Goal: Task Accomplishment & Management: Complete application form

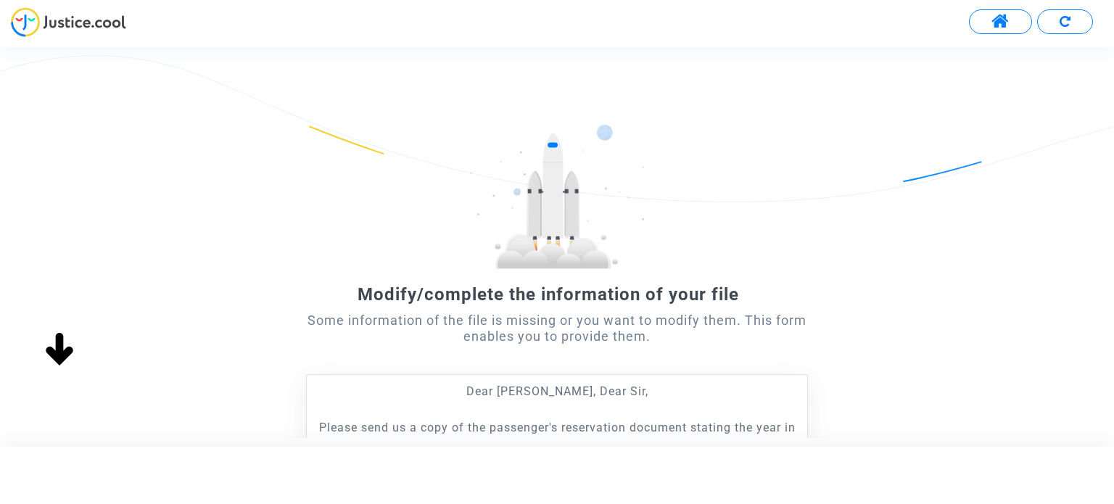
scroll to position [217, 0]
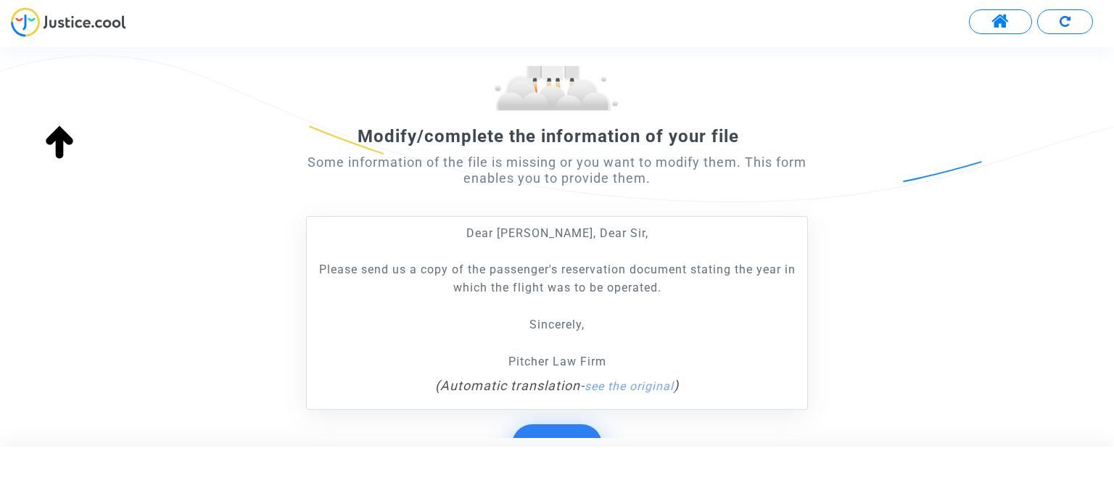
scroll to position [143, 0]
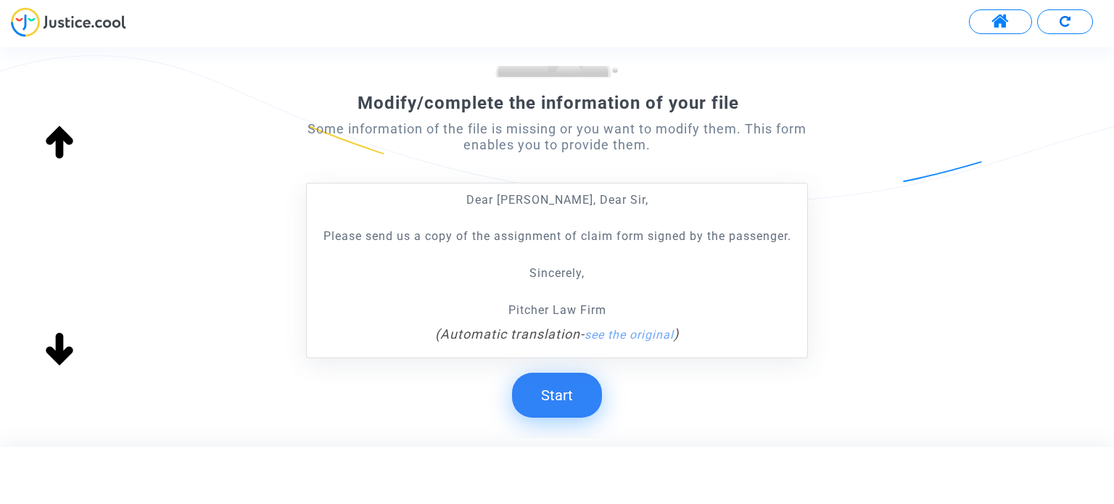
scroll to position [270, 0]
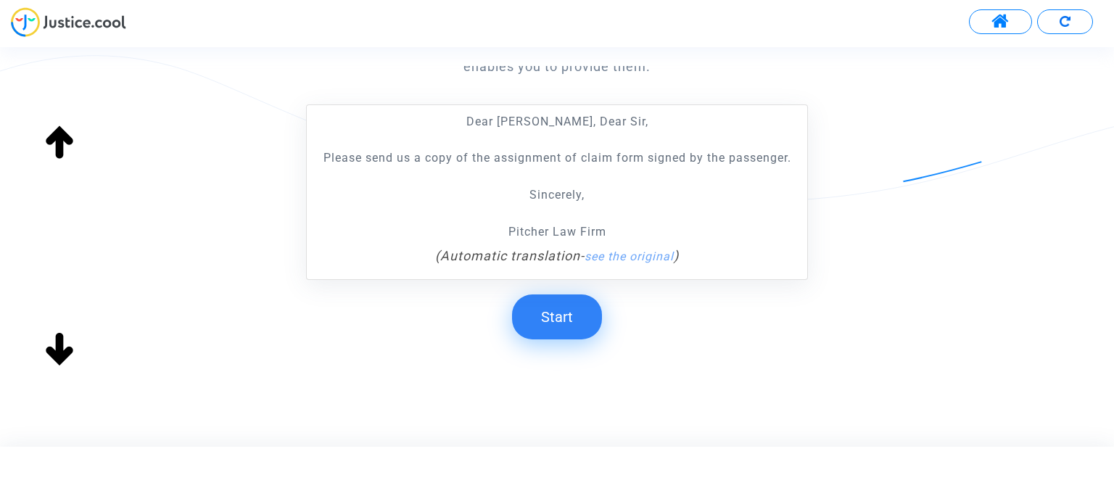
click at [579, 316] on button "Start" at bounding box center [557, 316] width 90 height 45
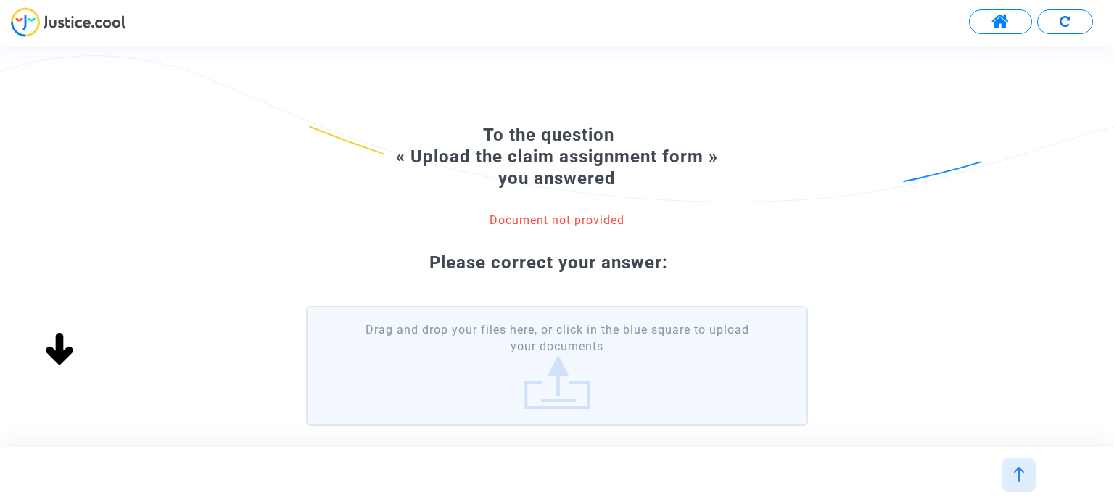
click at [624, 356] on label "Drag and drop your files here, or click in the blue square to upload your docum…" at bounding box center [556, 366] width 501 height 120
click at [0, 0] on input "Drag and drop your files here, or click in the blue square to upload your docum…" at bounding box center [0, 0] width 0 height 0
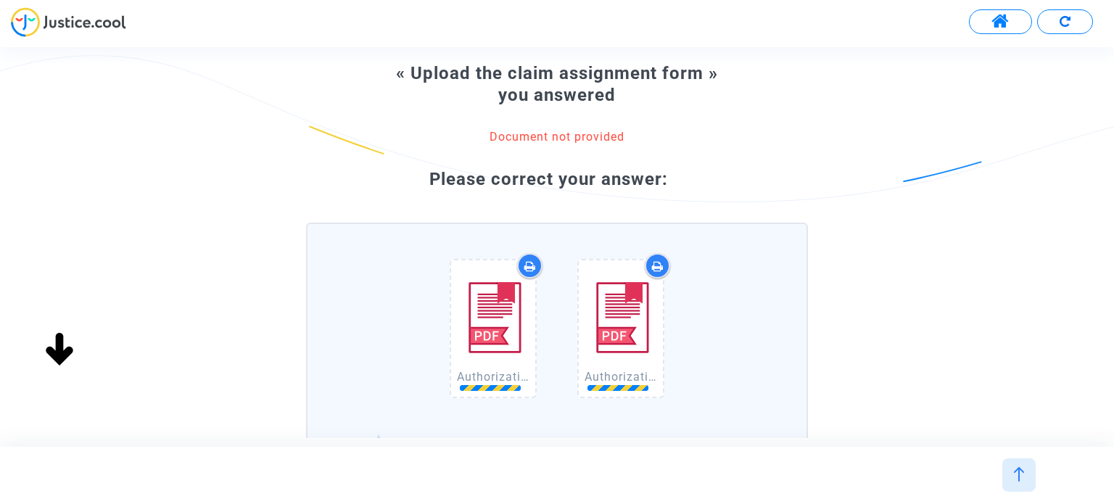
scroll to position [145, 0]
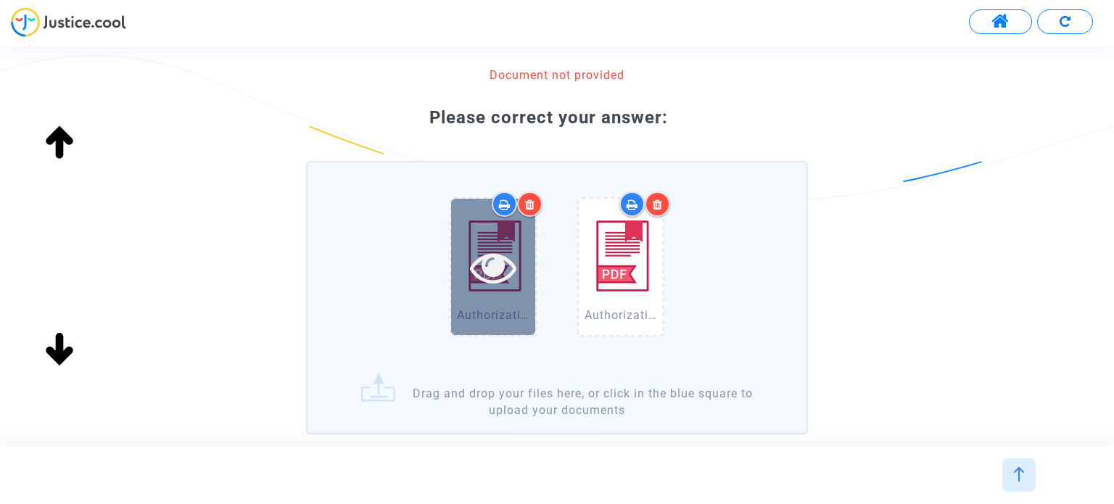
click at [522, 258] on div at bounding box center [493, 267] width 84 height 46
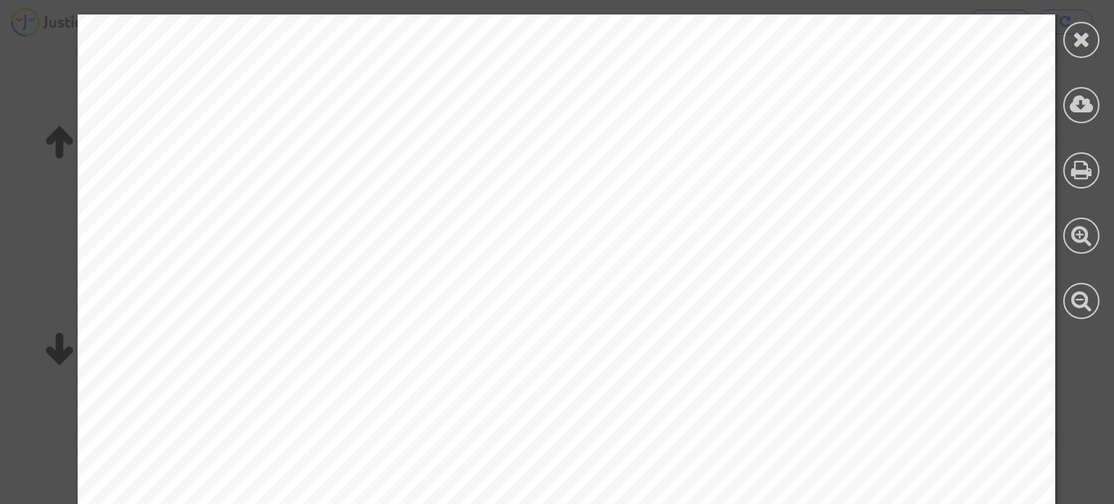
scroll to position [3693, 0]
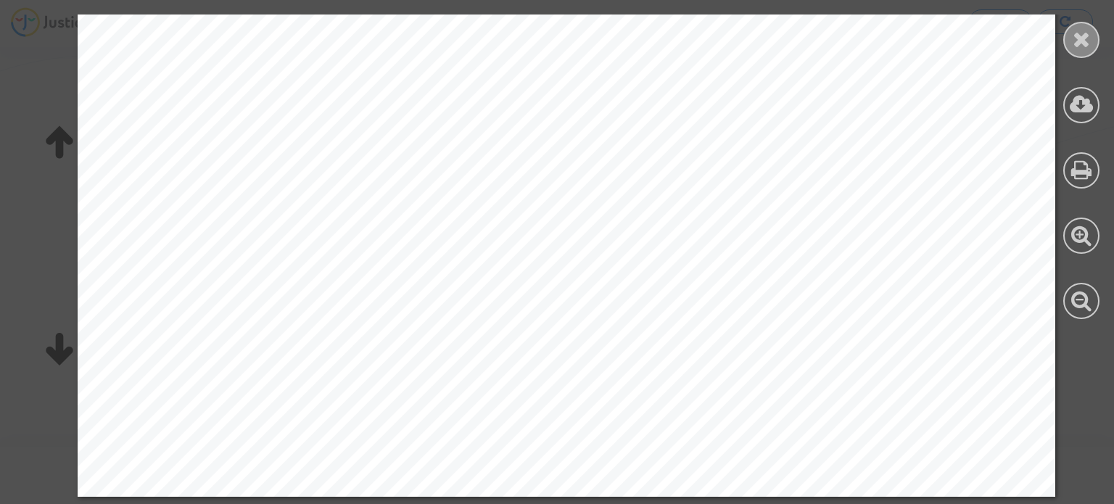
click at [1083, 40] on icon at bounding box center [1081, 39] width 18 height 22
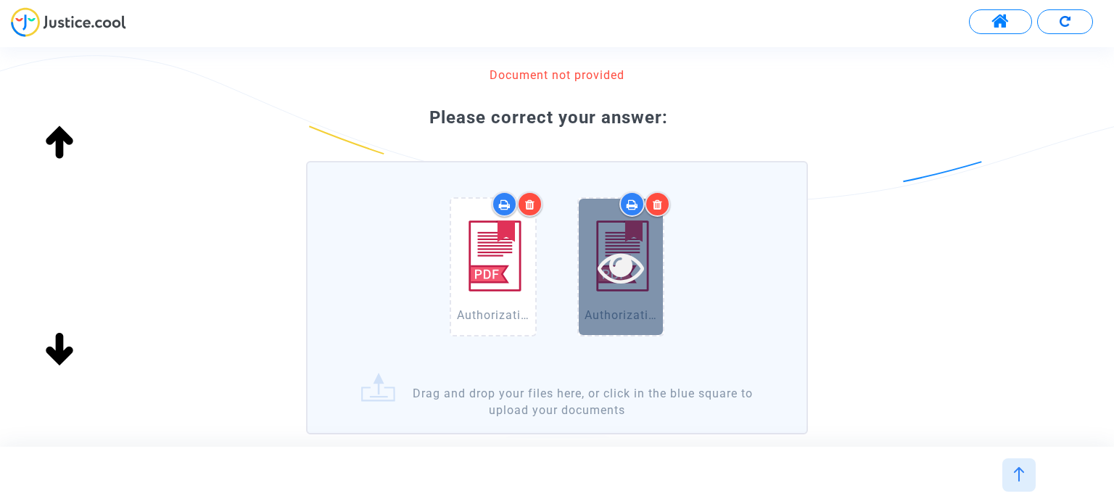
click at [613, 260] on icon at bounding box center [620, 267] width 47 height 46
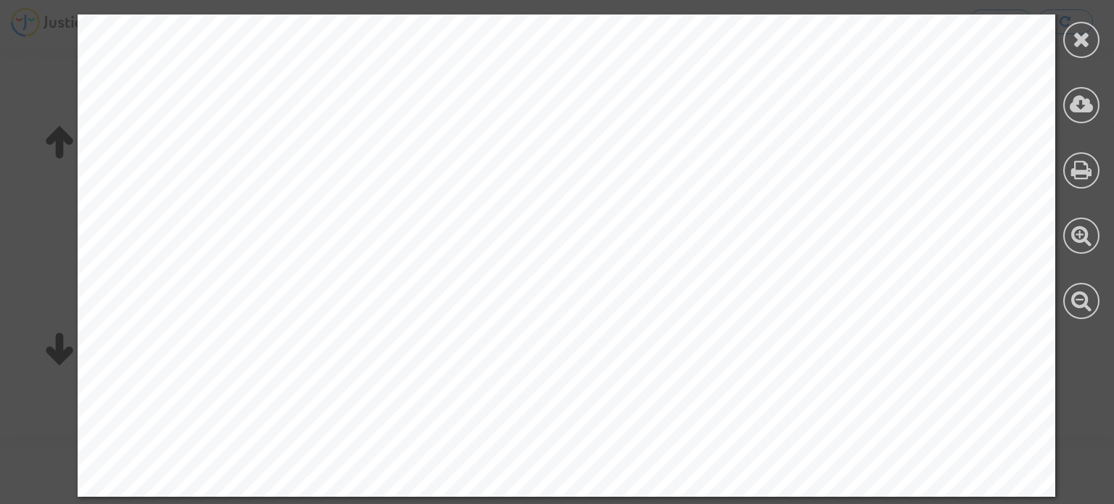
click at [1063, 49] on div at bounding box center [1080, 166] width 65 height 333
click at [1071, 46] on div at bounding box center [1081, 40] width 36 height 36
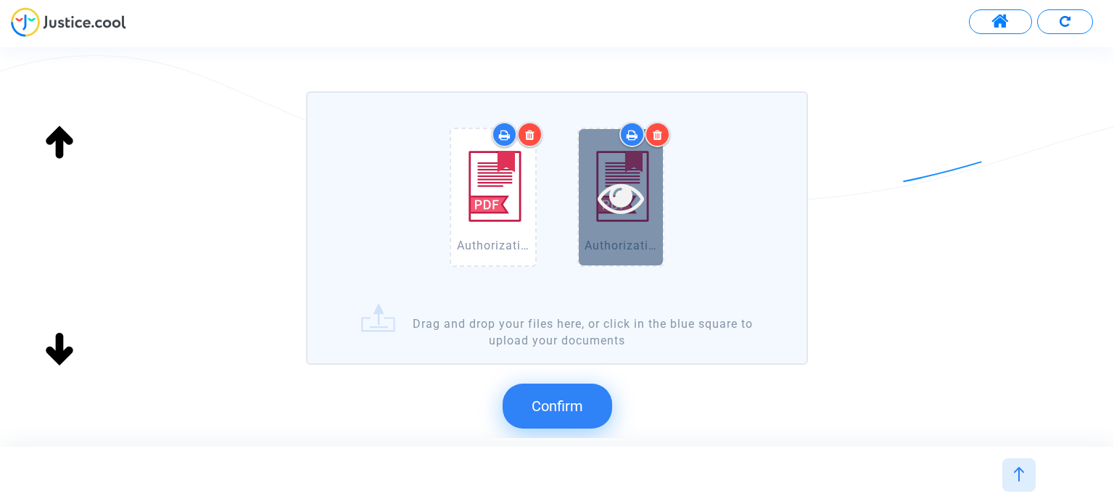
scroll to position [315, 0]
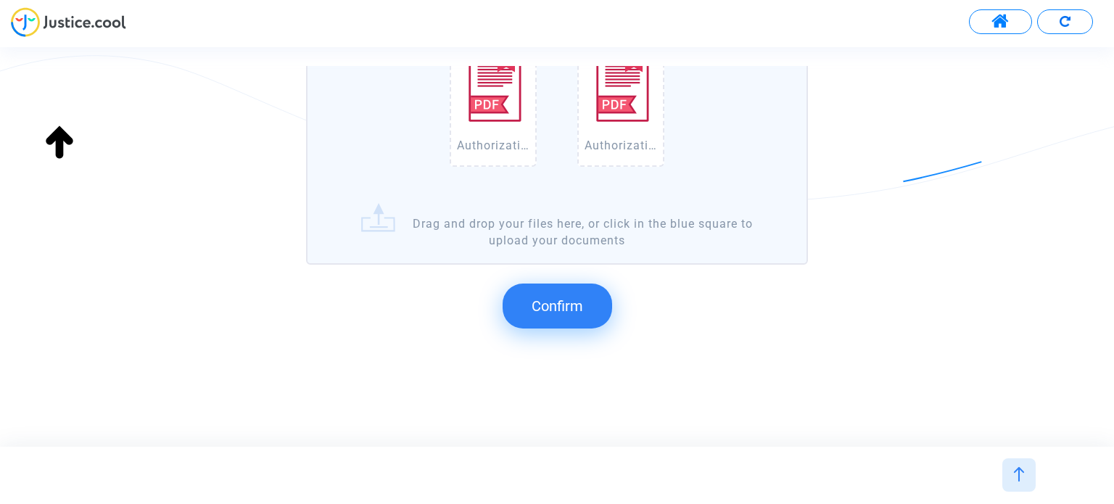
click at [552, 294] on button "Confirm" at bounding box center [556, 305] width 109 height 45
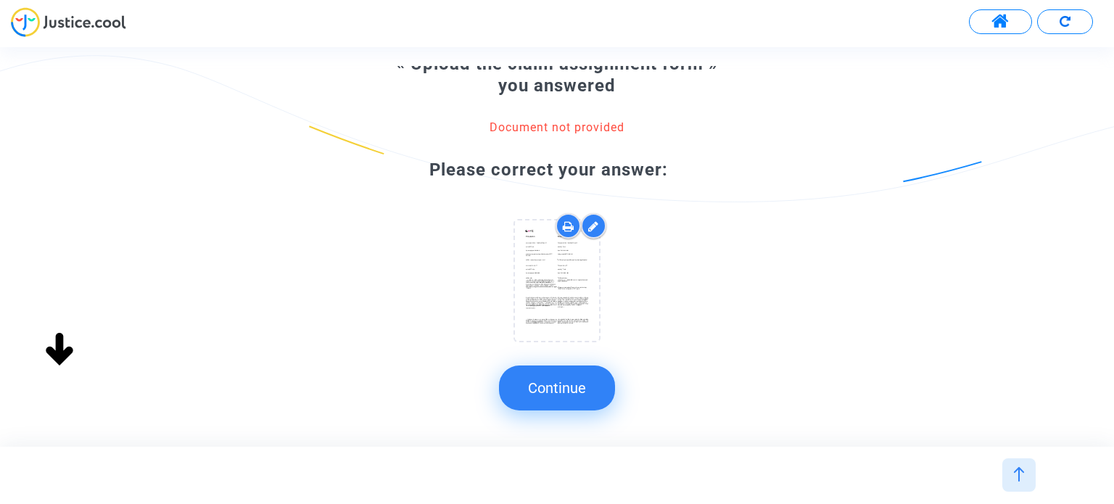
scroll to position [105, 0]
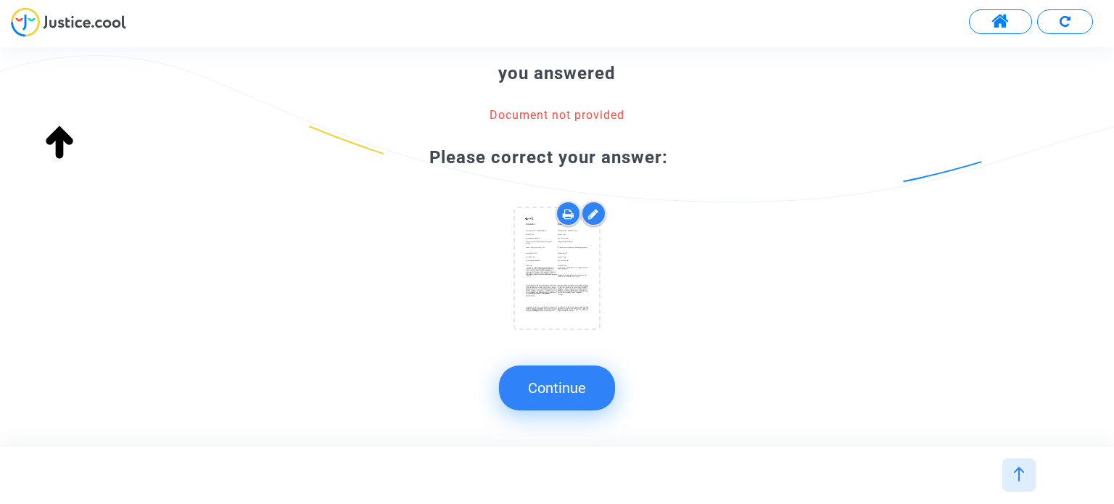
click at [557, 397] on button "Continue" at bounding box center [557, 387] width 116 height 45
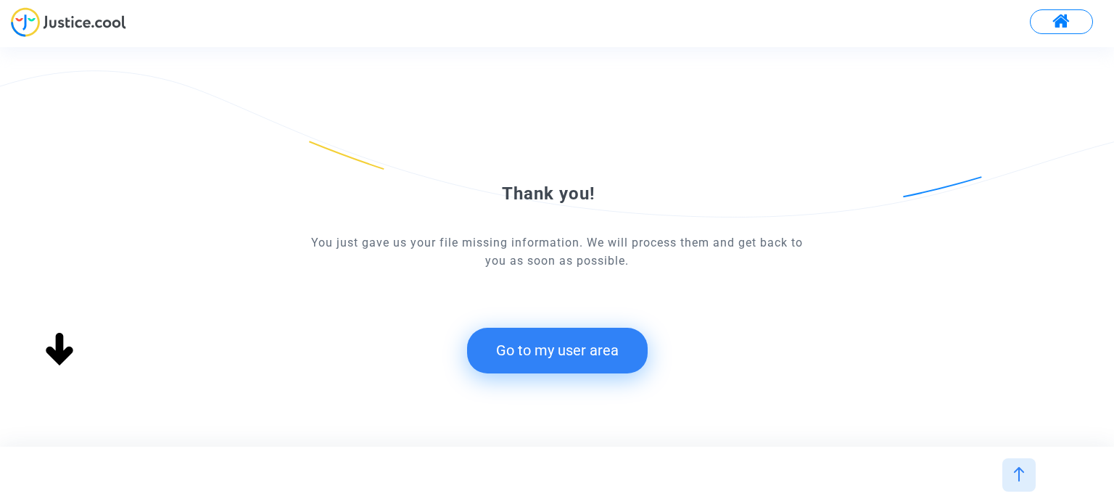
scroll to position [33, 0]
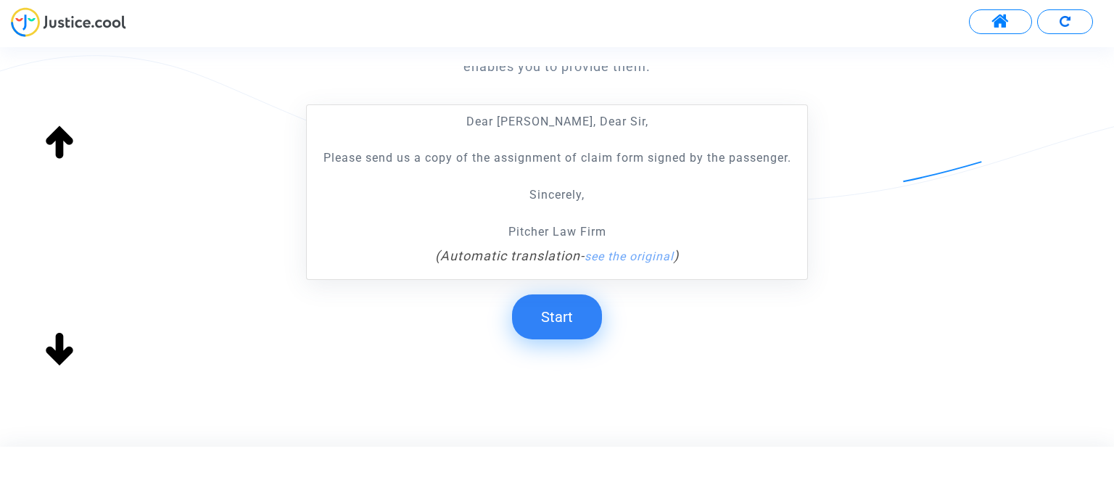
scroll to position [270, 0]
click at [592, 310] on button "Start" at bounding box center [557, 316] width 90 height 45
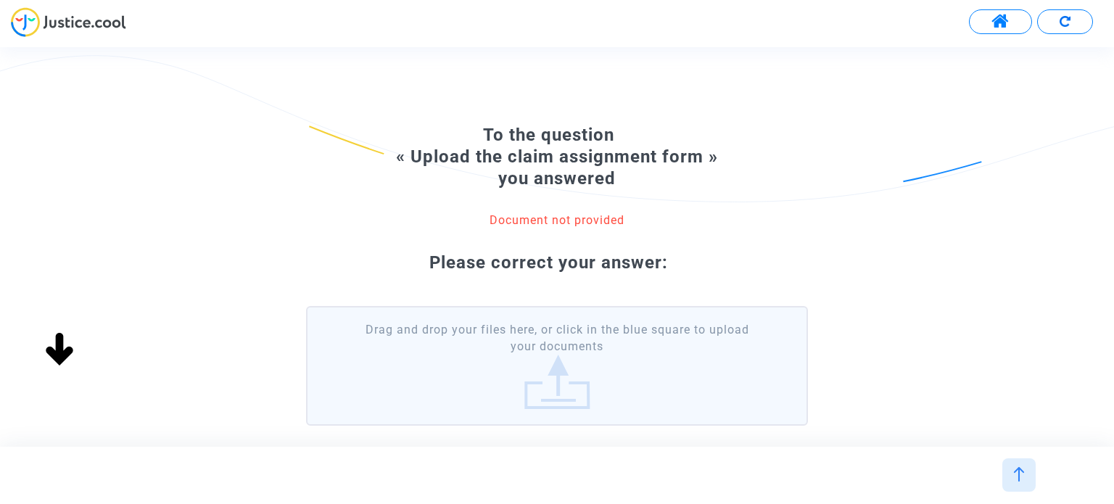
click at [565, 352] on label "Drag and drop your files here, or click in the blue square to upload your docum…" at bounding box center [556, 366] width 501 height 120
click at [0, 0] on input "Drag and drop your files here, or click in the blue square to upload your docum…" at bounding box center [0, 0] width 0 height 0
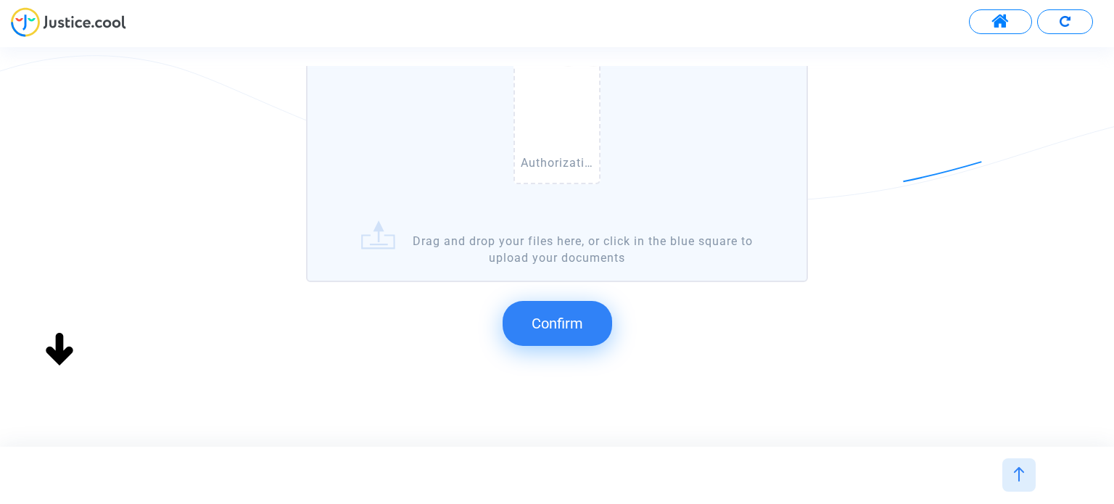
scroll to position [315, 0]
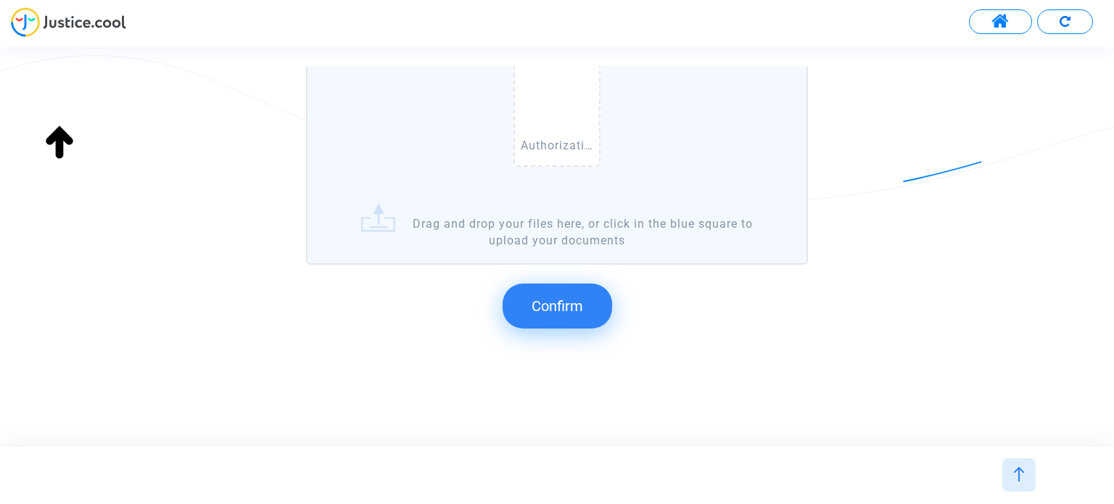
click at [573, 297] on span "Confirm" at bounding box center [556, 305] width 51 height 17
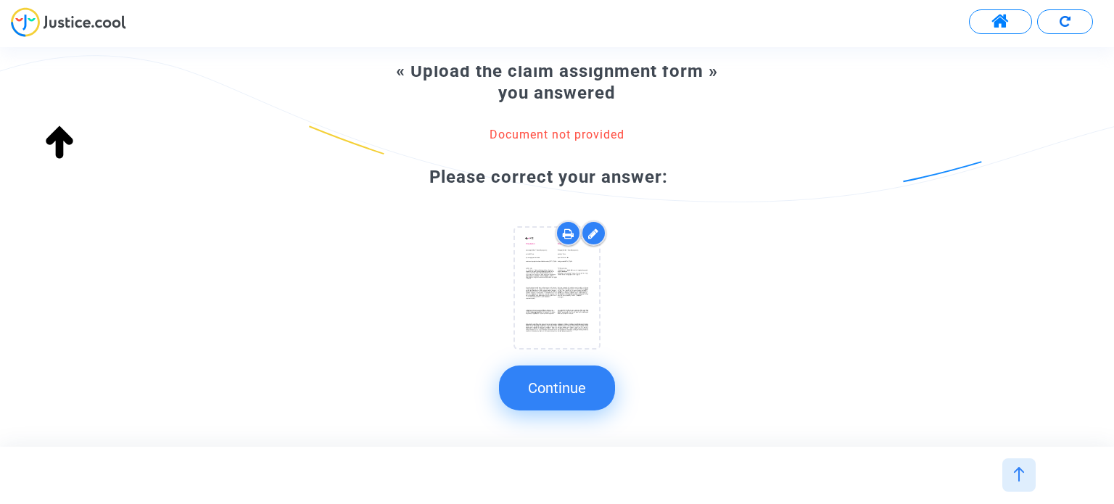
scroll to position [105, 0]
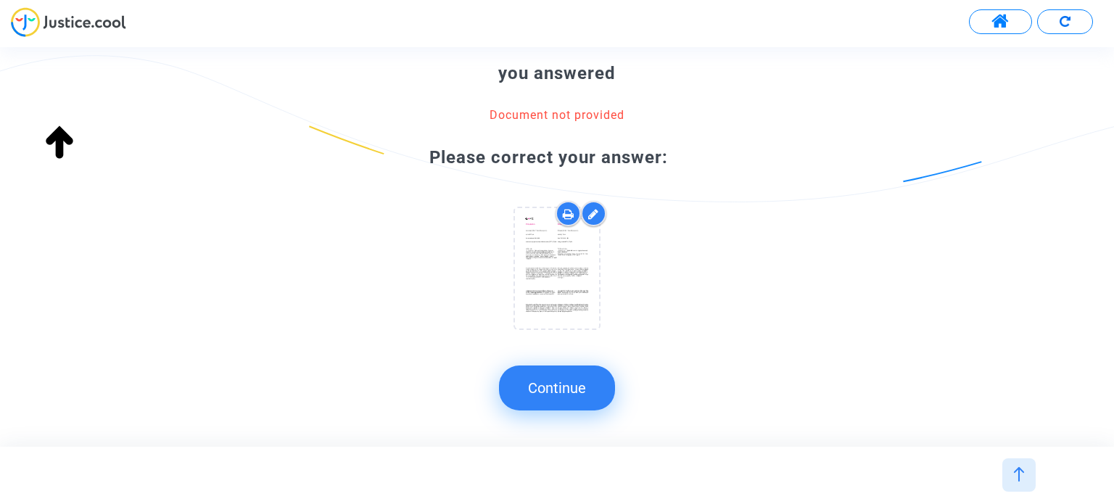
click at [563, 376] on button "Continue" at bounding box center [557, 387] width 116 height 45
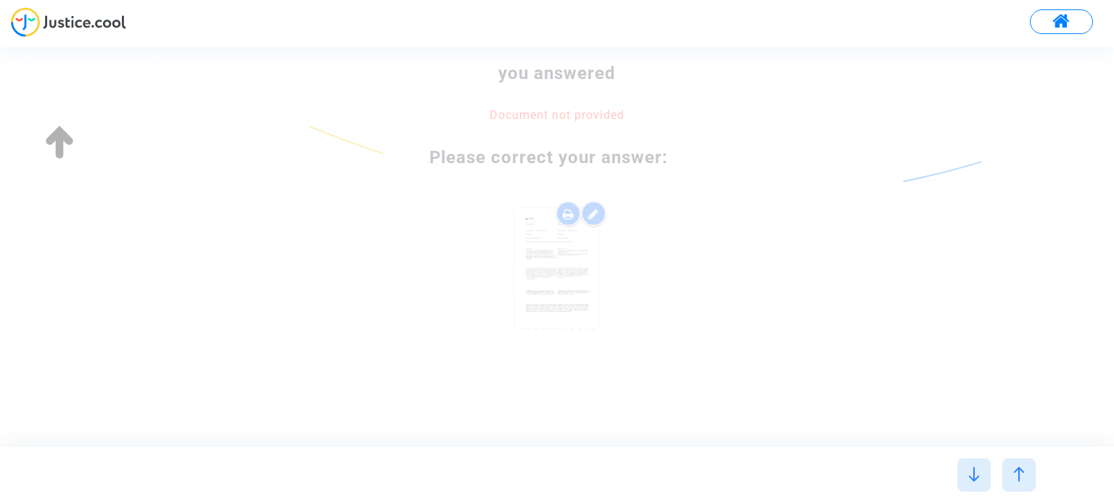
scroll to position [0, 0]
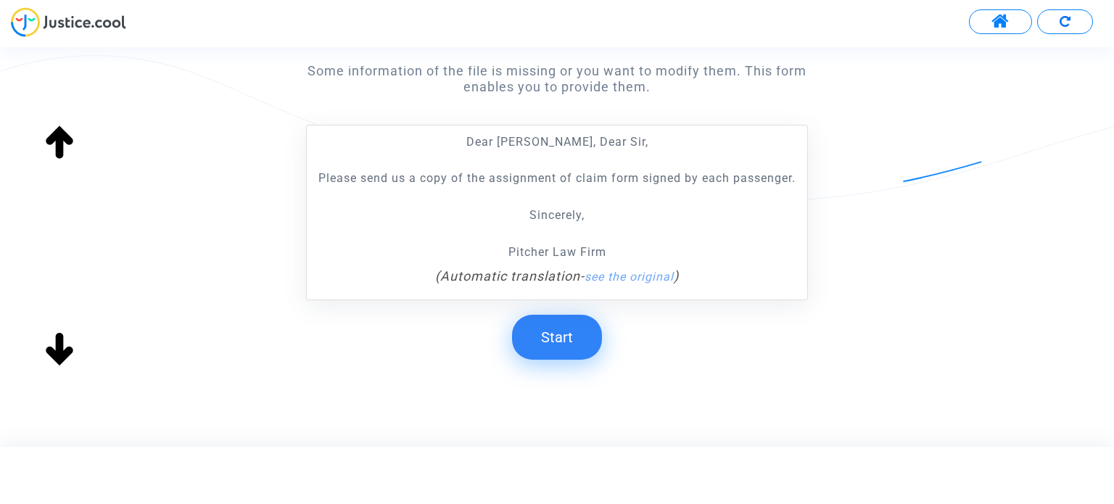
scroll to position [270, 0]
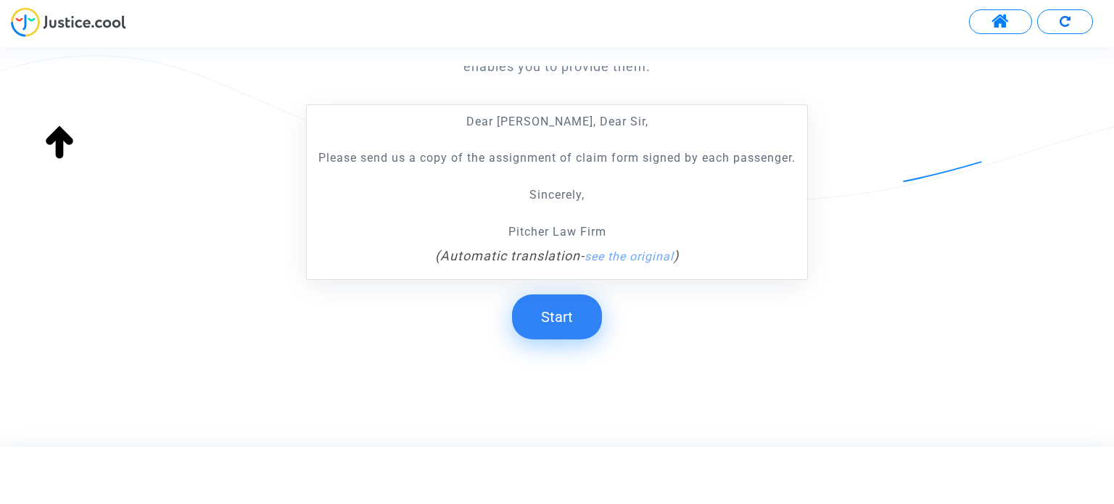
click at [562, 318] on button "Start" at bounding box center [557, 316] width 90 height 45
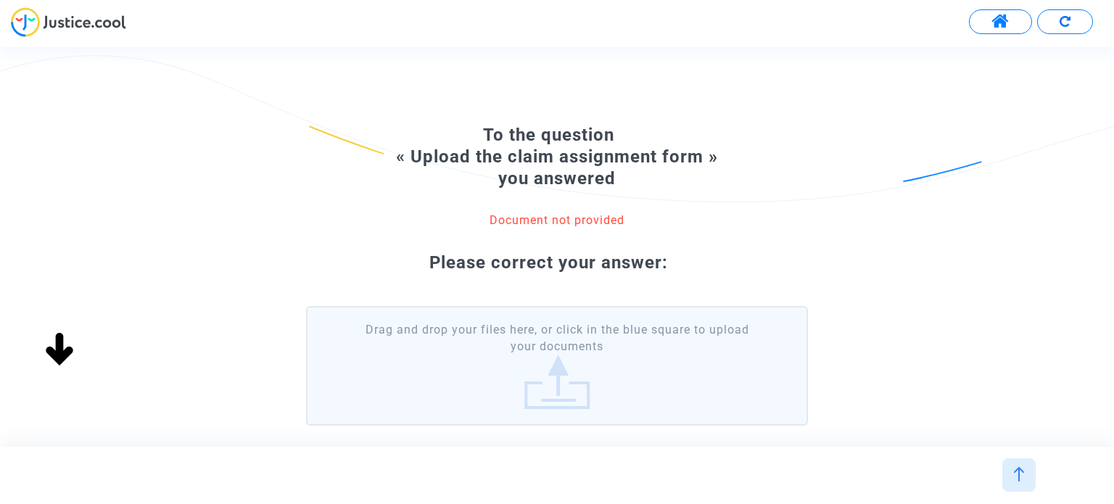
click at [577, 368] on label "Drag and drop your files here, or click in the blue square to upload your docum…" at bounding box center [556, 366] width 501 height 120
click at [0, 0] on input "Drag and drop your files here, or click in the blue square to upload your docum…" at bounding box center [0, 0] width 0 height 0
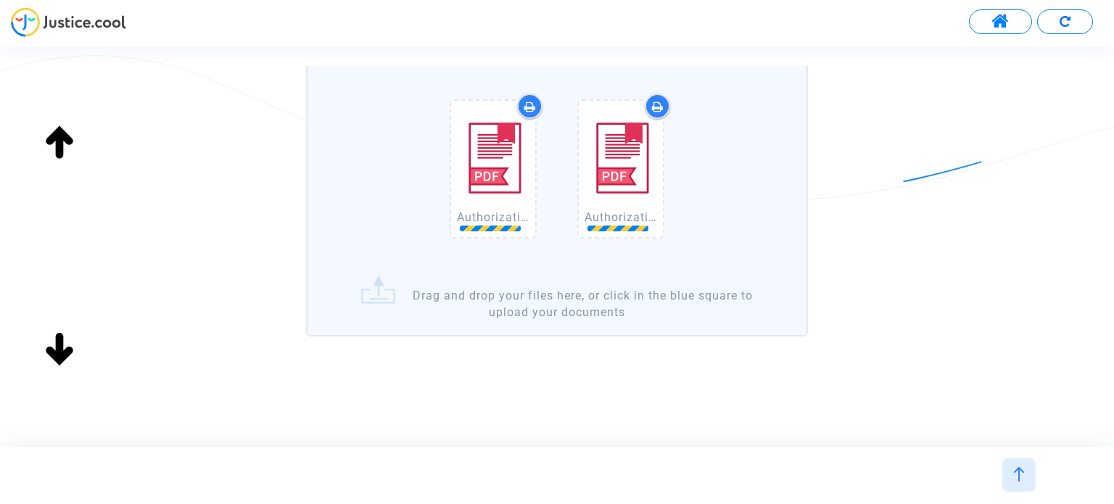
scroll to position [244, 0]
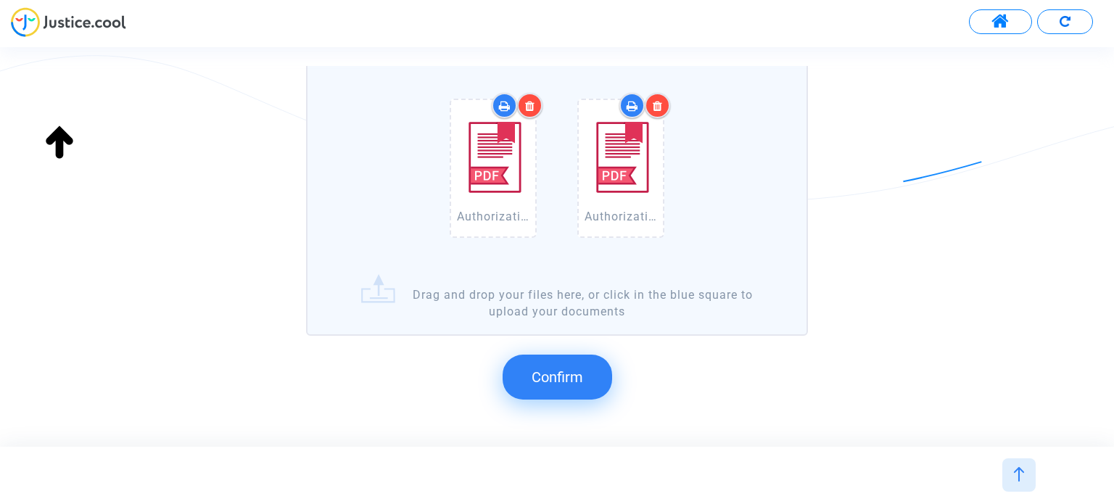
click at [571, 373] on span "Confirm" at bounding box center [556, 376] width 51 height 17
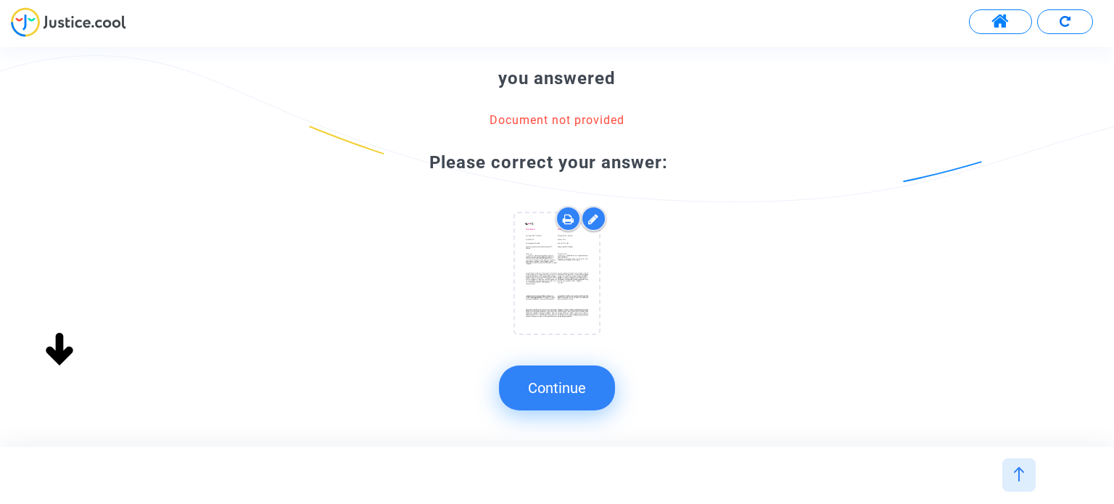
scroll to position [105, 0]
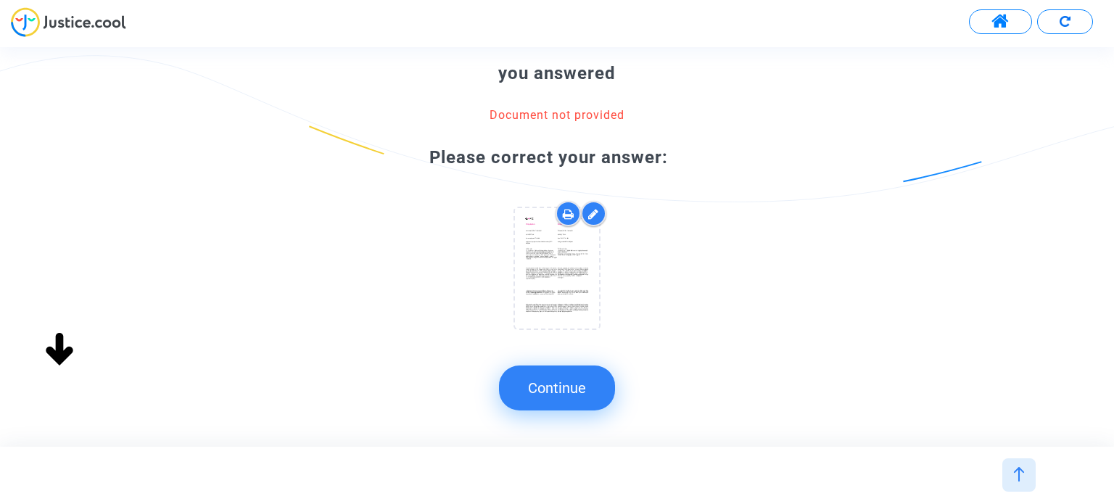
click at [574, 380] on button "Continue" at bounding box center [557, 387] width 116 height 45
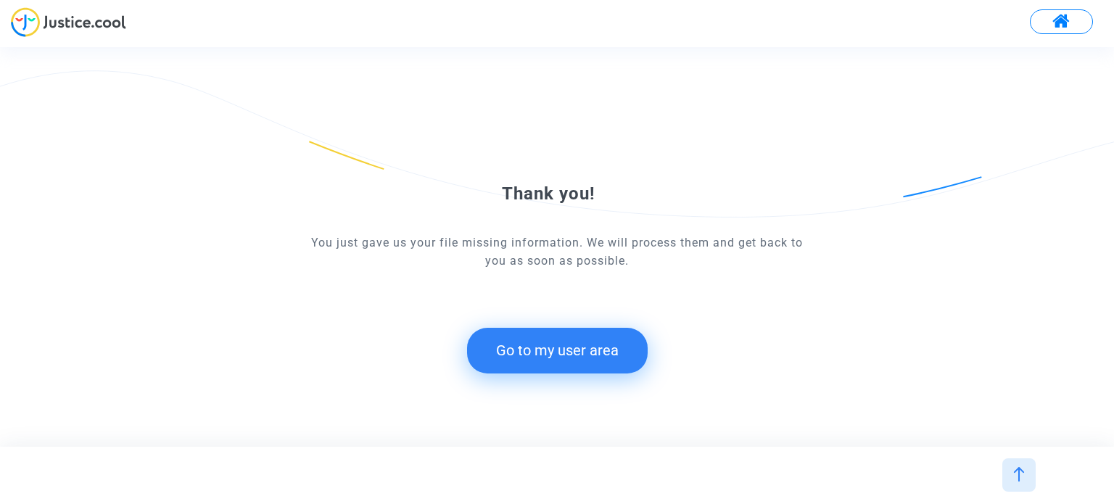
scroll to position [0, 0]
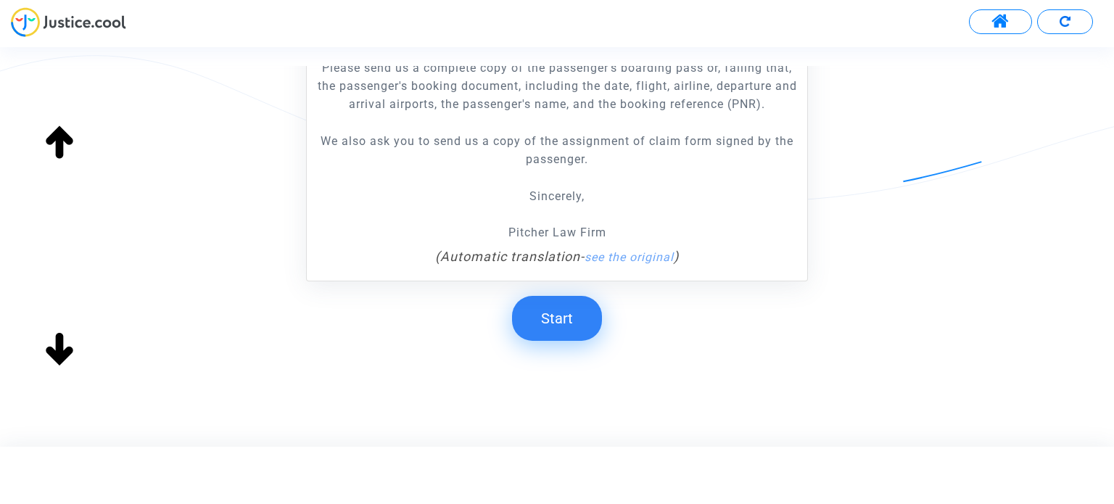
scroll to position [361, 0]
click at [557, 318] on button "Start" at bounding box center [557, 316] width 90 height 45
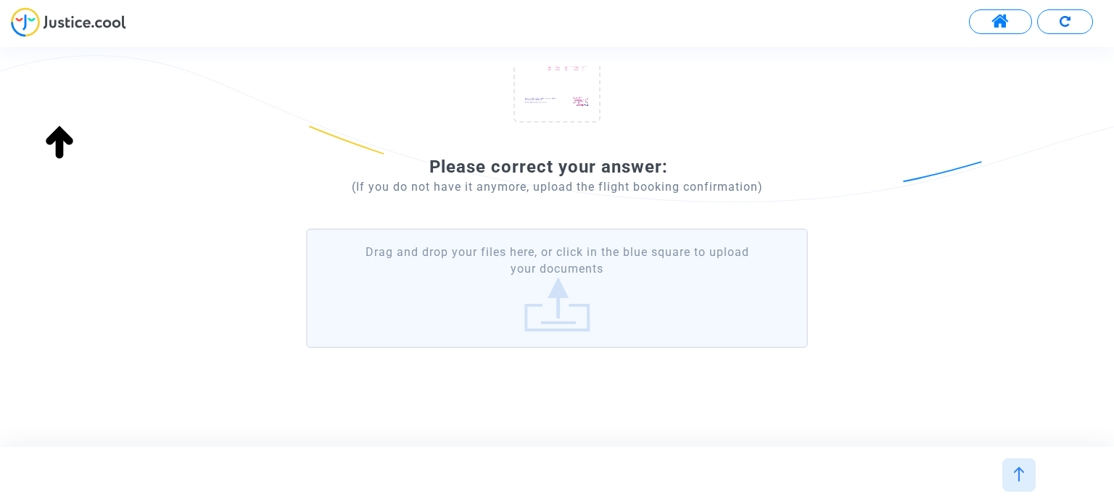
scroll to position [247, 0]
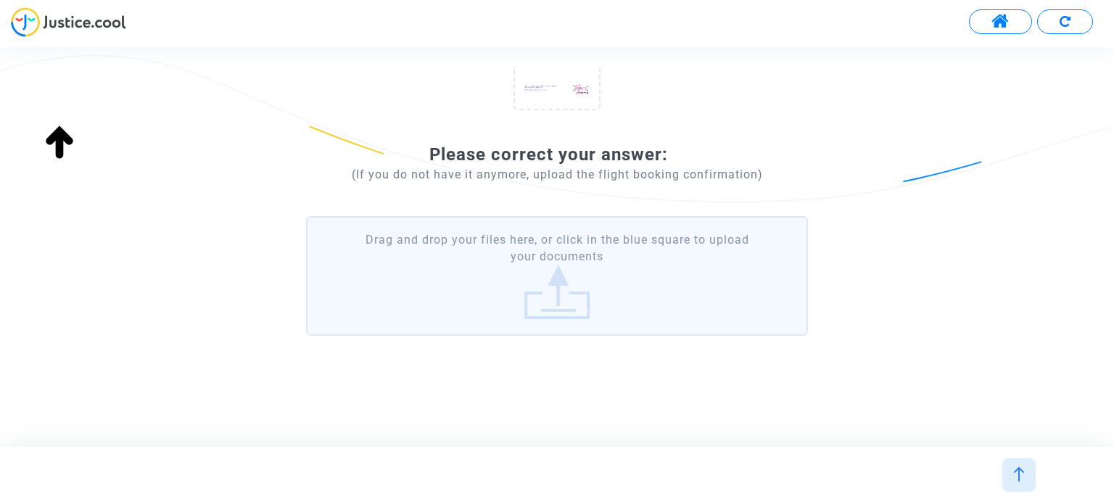
click at [643, 244] on label "Drag and drop your files here, or click in the blue square to upload your docum…" at bounding box center [556, 276] width 501 height 120
click at [0, 0] on input "Drag and drop your files here, or click in the blue square to upload your docum…" at bounding box center [0, 0] width 0 height 0
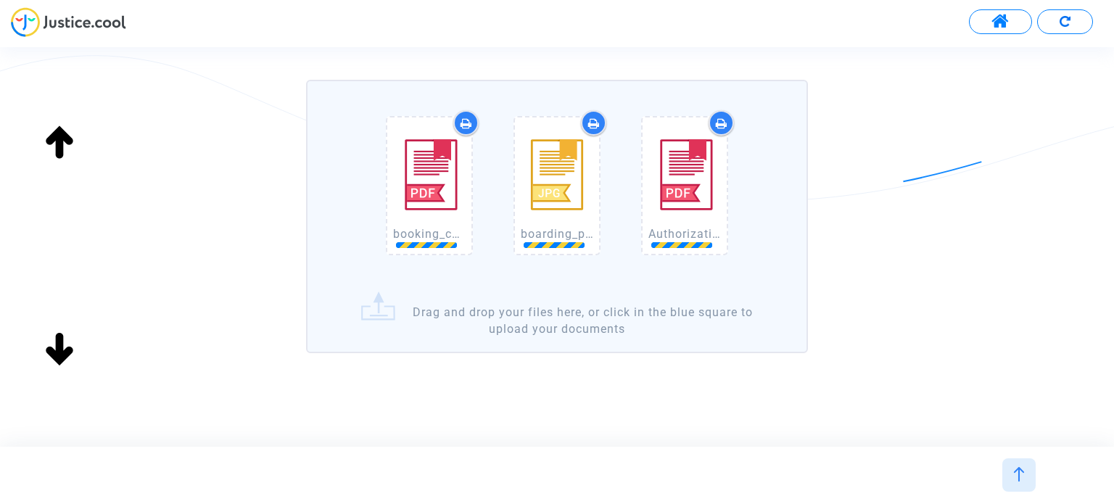
scroll to position [392, 0]
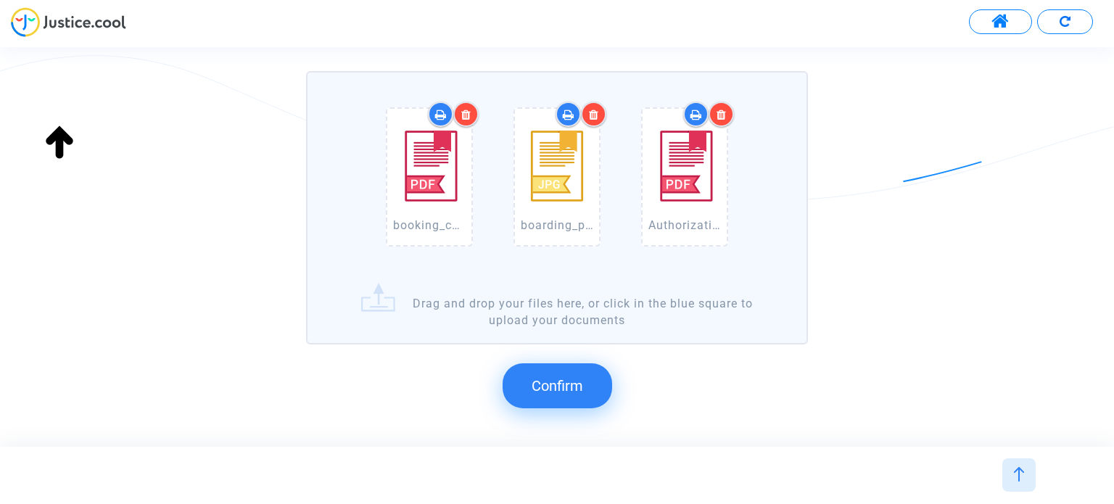
click at [591, 378] on button "Confirm" at bounding box center [556, 385] width 109 height 45
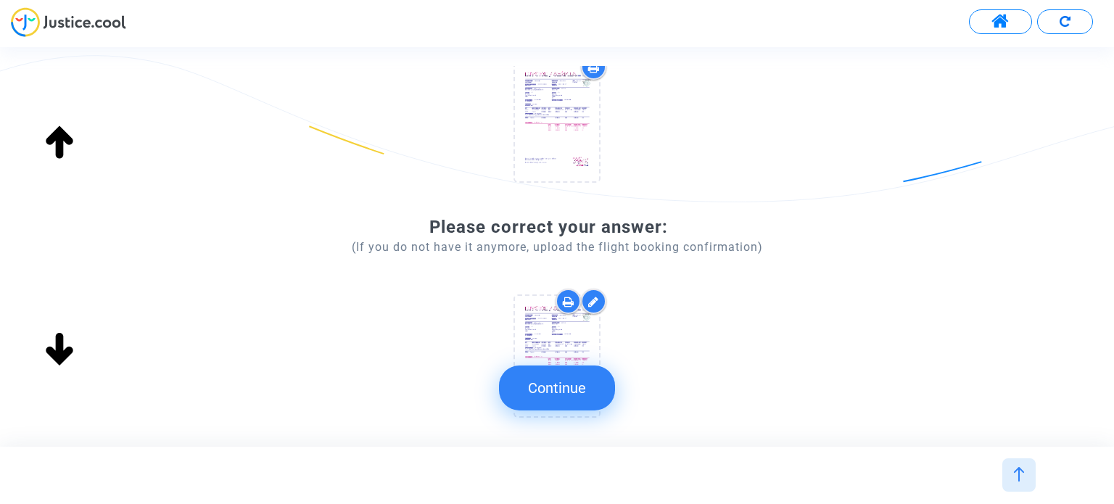
scroll to position [0, 0]
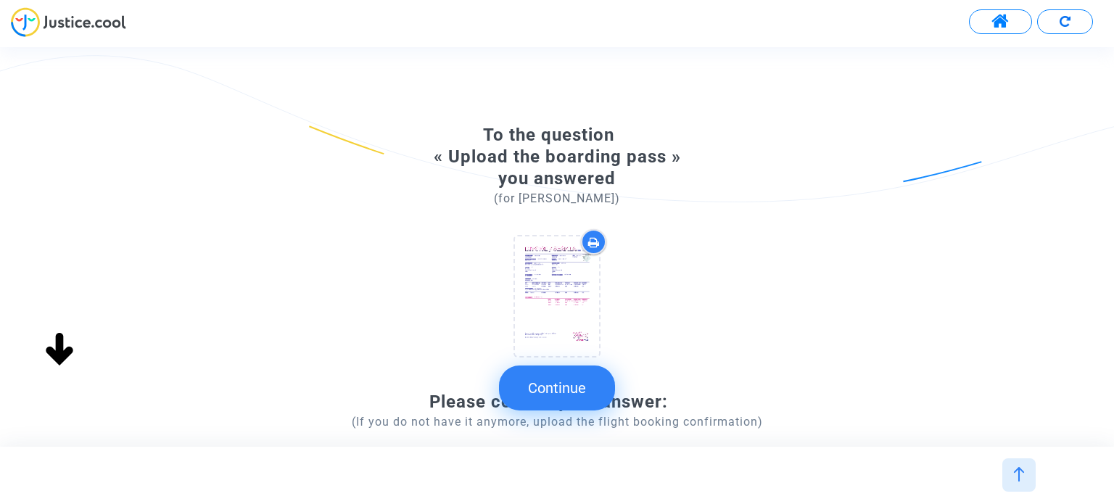
click at [583, 381] on button "Continue" at bounding box center [557, 387] width 116 height 45
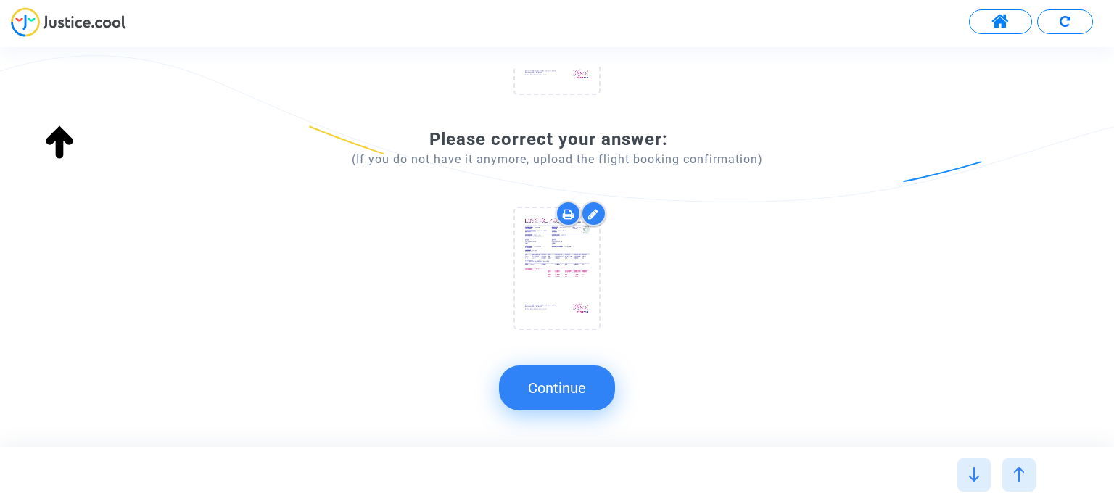
click at [602, 378] on button "Continue" at bounding box center [557, 387] width 116 height 45
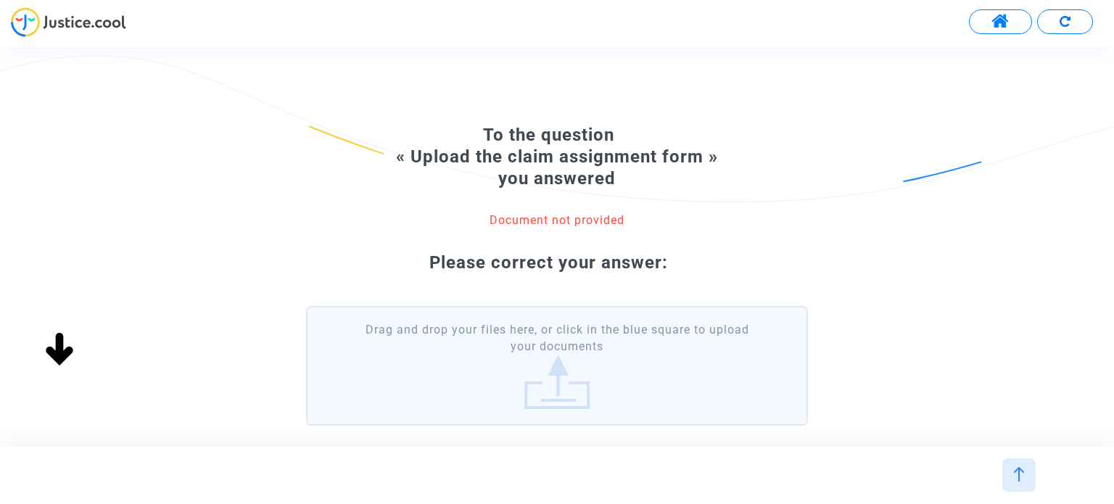
click at [644, 349] on label "Drag and drop your files here, or click in the blue square to upload your docum…" at bounding box center [556, 366] width 501 height 120
click at [0, 0] on input "Drag and drop your files here, or click in the blue square to upload your docum…" at bounding box center [0, 0] width 0 height 0
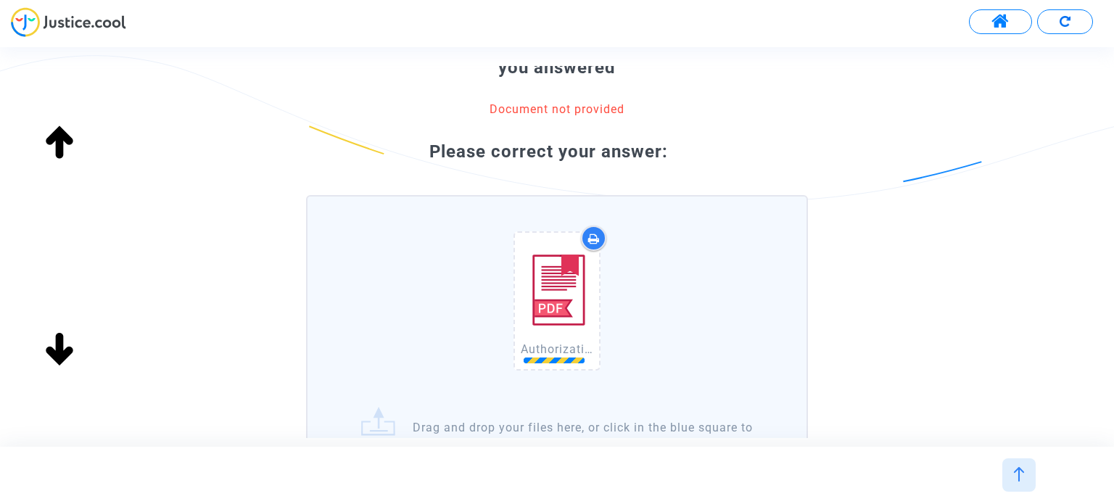
scroll to position [244, 0]
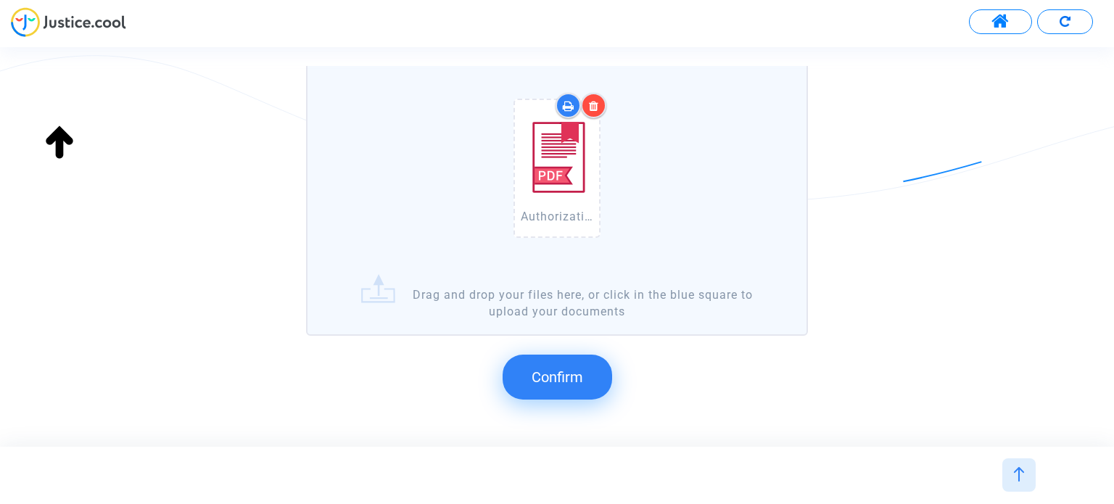
click at [590, 381] on button "Confirm" at bounding box center [556, 376] width 109 height 45
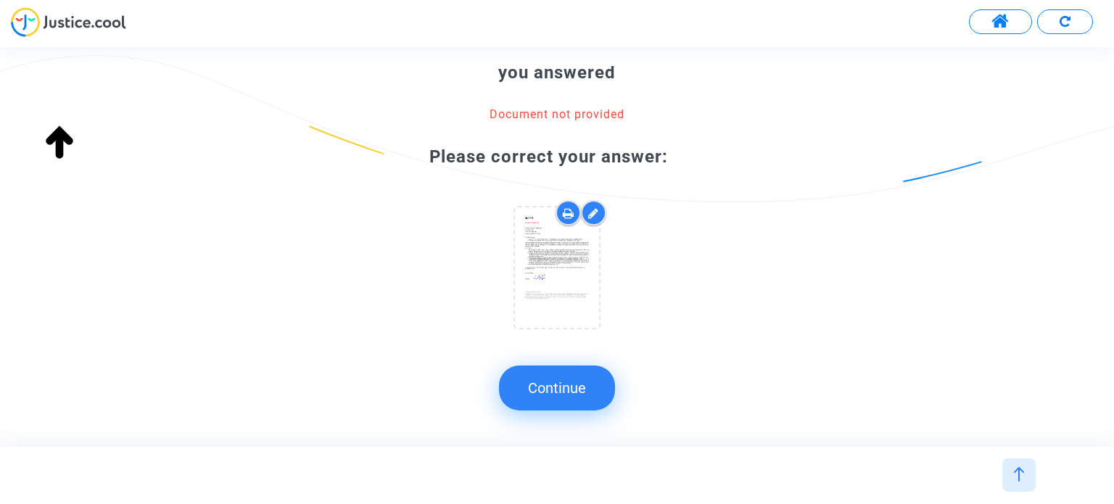
click at [568, 381] on button "Continue" at bounding box center [557, 387] width 116 height 45
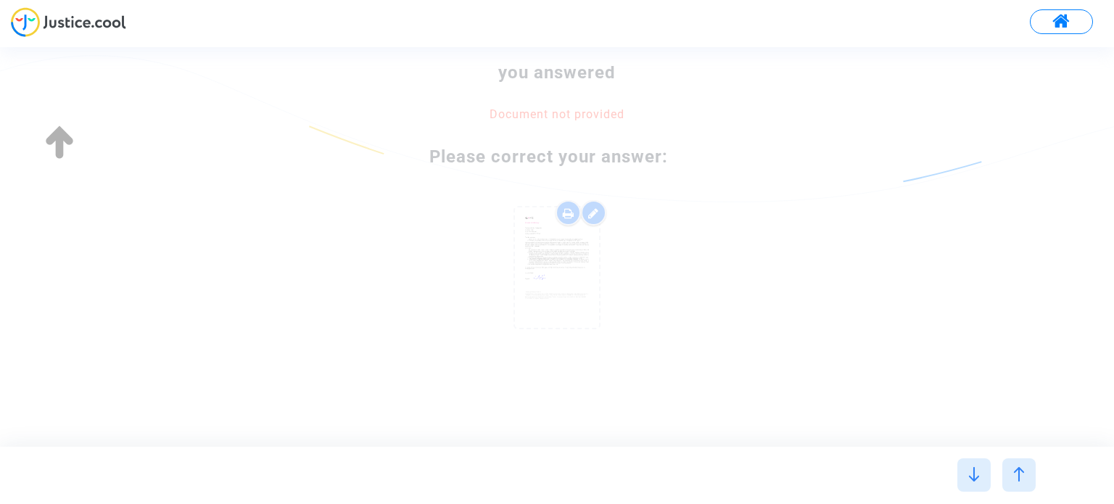
scroll to position [0, 0]
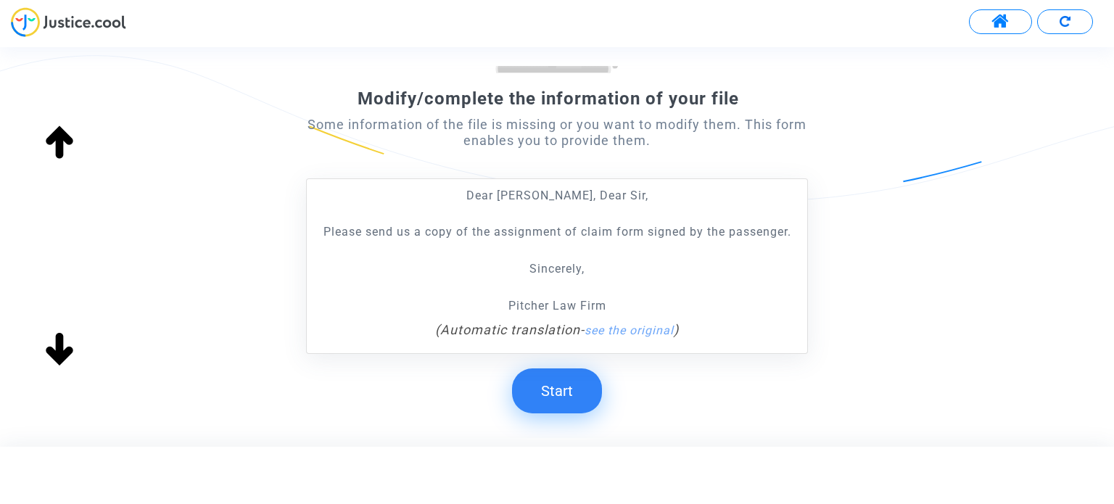
scroll to position [217, 0]
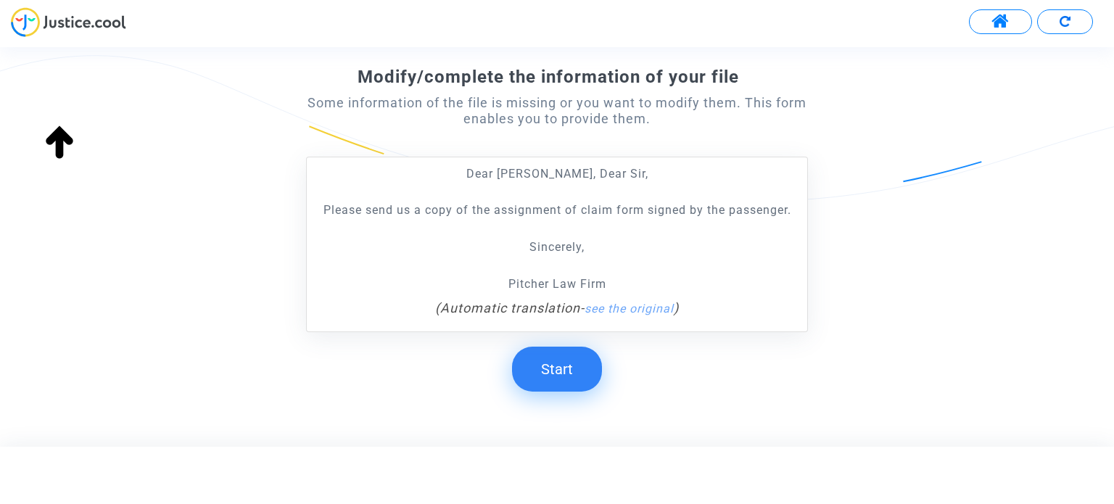
click at [638, 228] on div "Dear Madam, Dear Sir, Please send us a copy of the assignment of claim form sig…" at bounding box center [556, 229] width 485 height 128
click at [568, 363] on button "Start" at bounding box center [557, 369] width 90 height 45
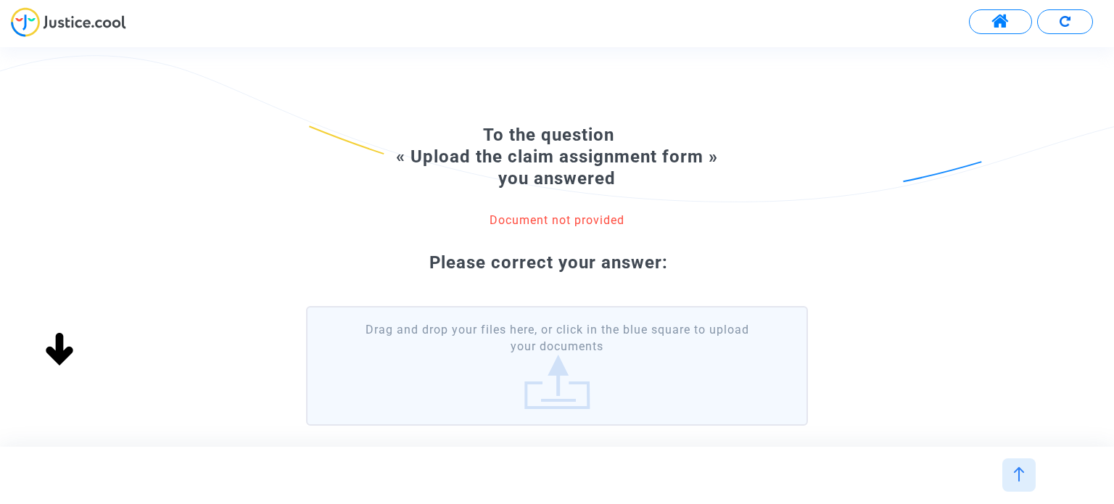
click at [544, 370] on label "Drag and drop your files here, or click in the blue square to upload your docum…" at bounding box center [556, 366] width 501 height 120
click at [0, 0] on input "Drag and drop your files here, or click in the blue square to upload your docum…" at bounding box center [0, 0] width 0 height 0
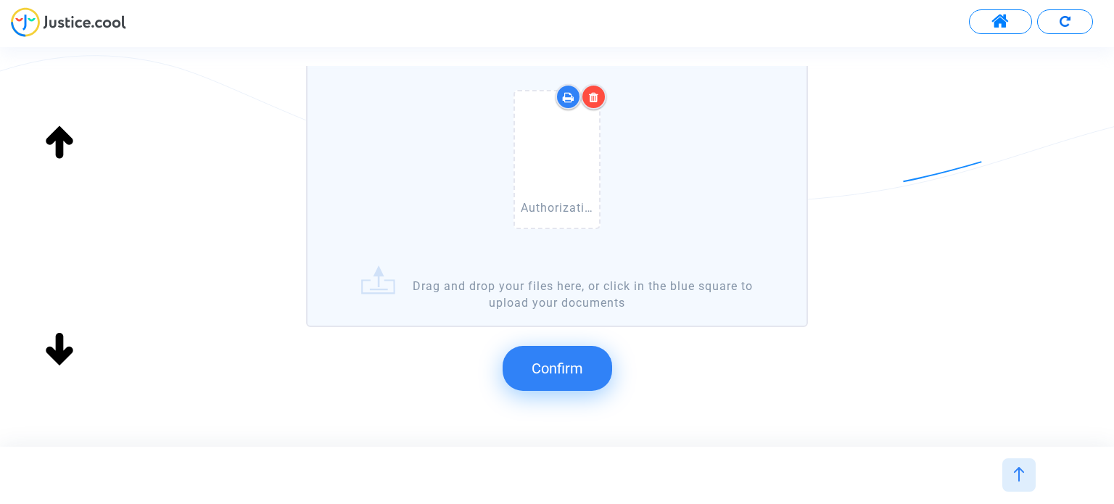
scroll to position [290, 0]
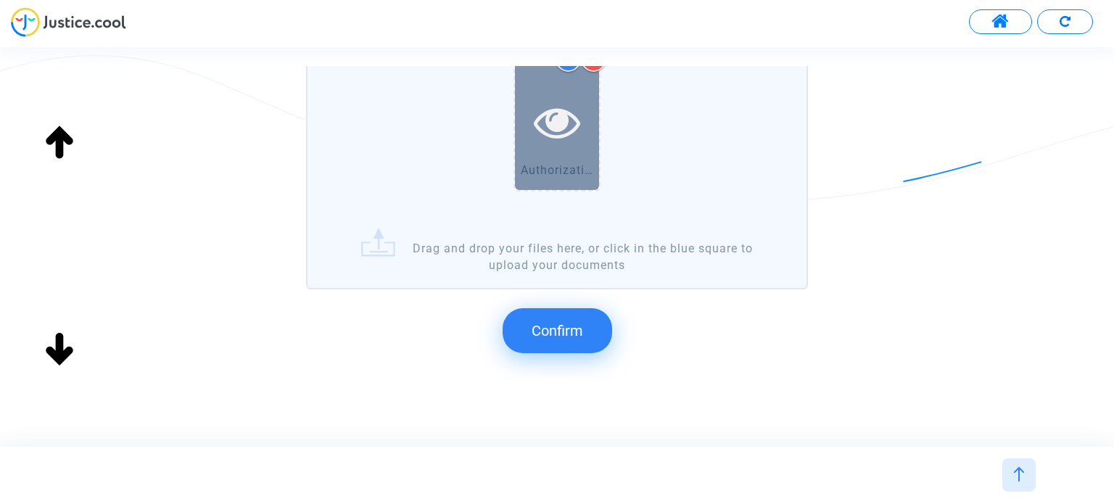
click at [580, 116] on div at bounding box center [557, 122] width 84 height 46
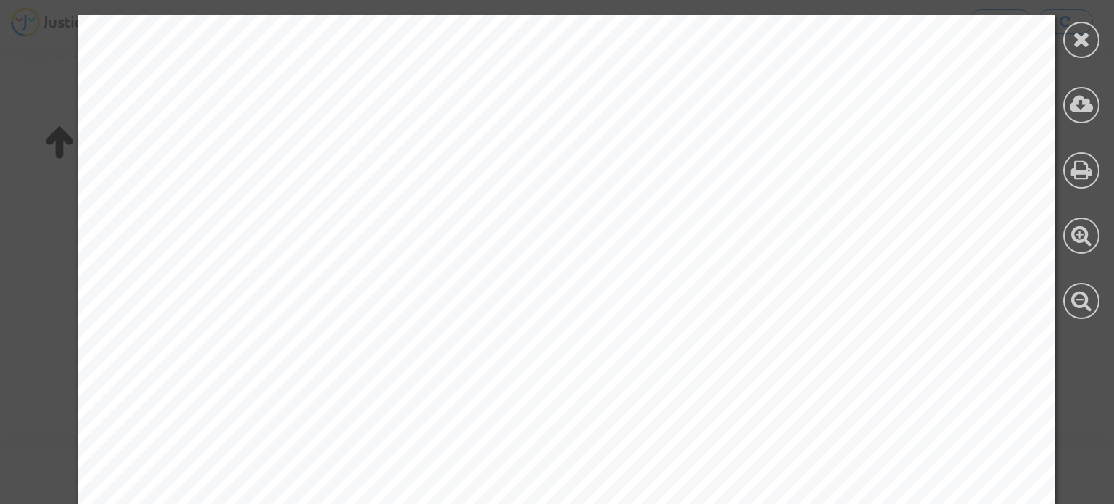
click at [1084, 37] on icon at bounding box center [1081, 39] width 18 height 22
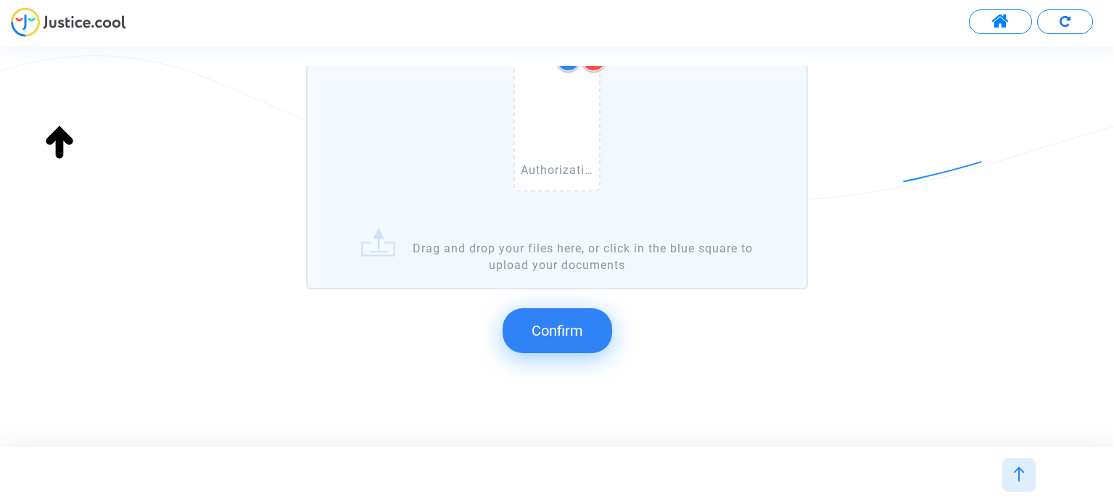
click at [579, 328] on span "Confirm" at bounding box center [556, 330] width 51 height 17
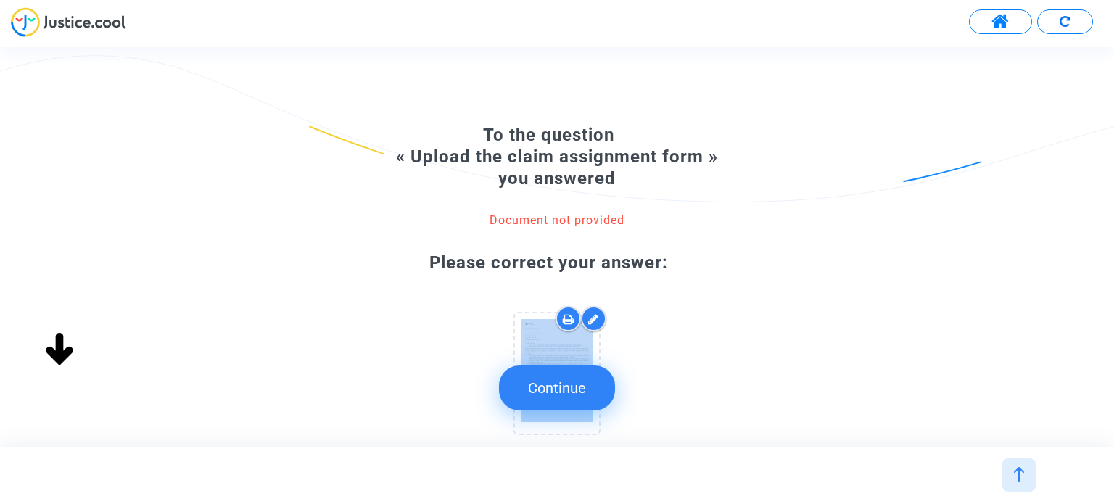
drag, startPoint x: 588, startPoint y: 394, endPoint x: 690, endPoint y: 365, distance: 106.2
click at [690, 372] on div at bounding box center [556, 376] width 501 height 140
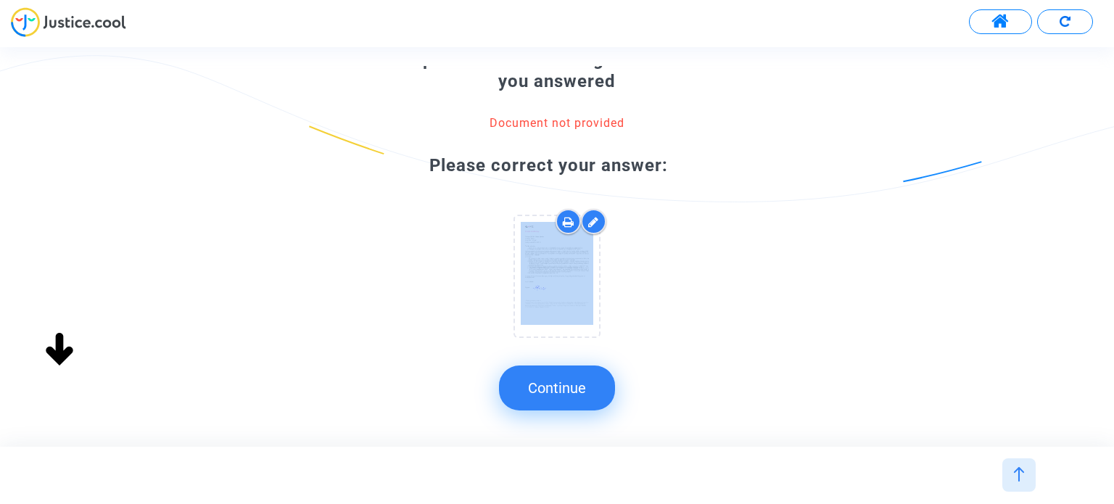
scroll to position [105, 0]
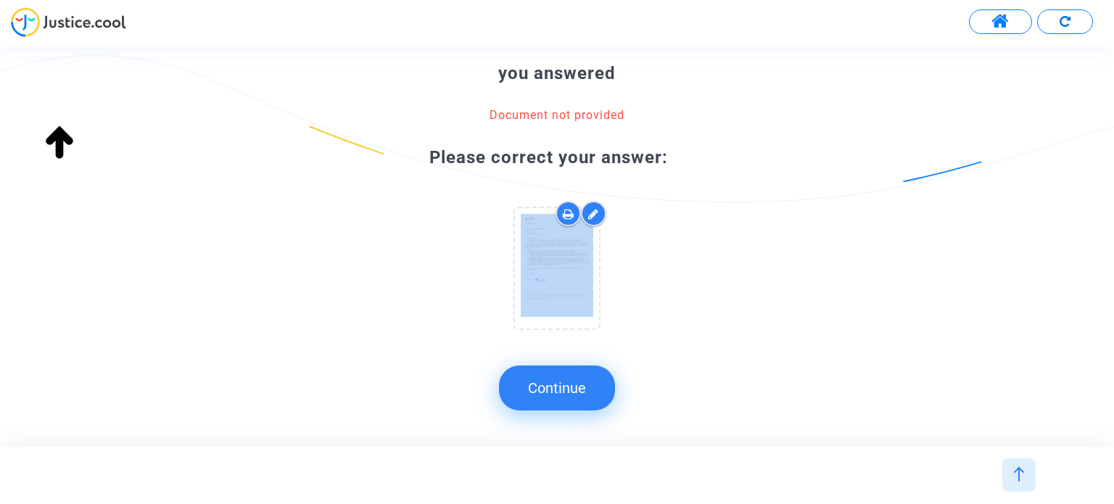
click at [600, 396] on button "Continue" at bounding box center [557, 387] width 116 height 45
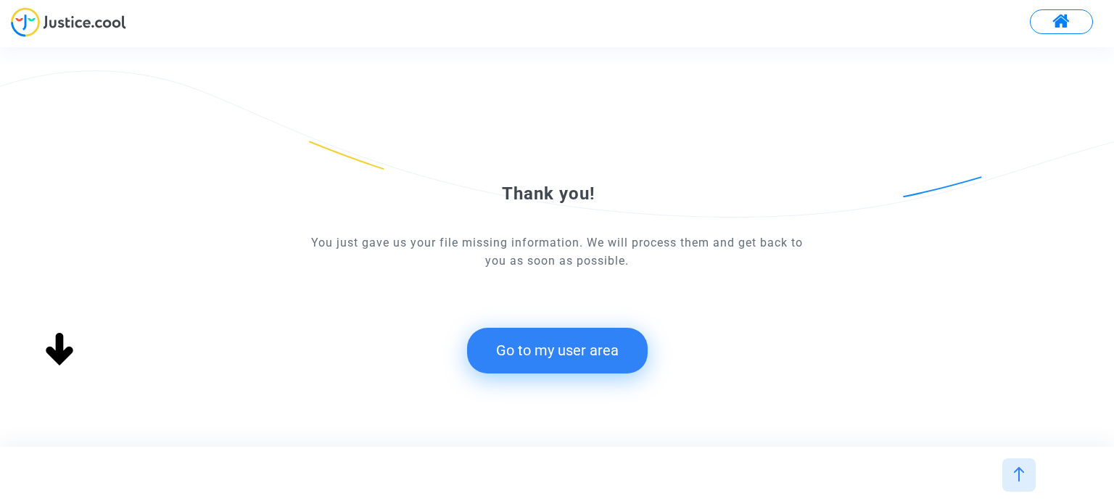
scroll to position [0, 0]
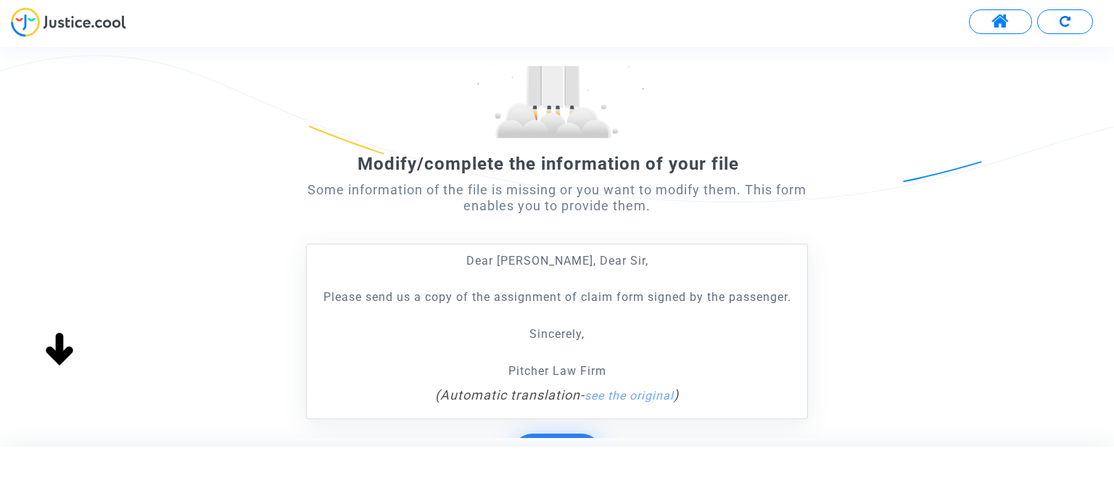
scroll to position [145, 0]
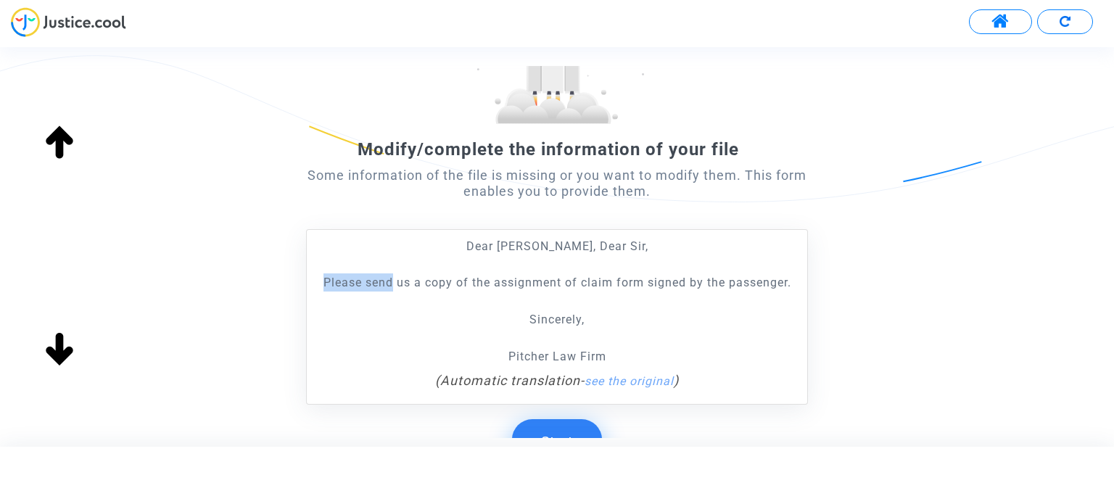
drag, startPoint x: 395, startPoint y: 282, endPoint x: 670, endPoint y: 298, distance: 275.2
click at [670, 298] on div "Dear Madam, Dear Sir, Please send us a copy of the assignment of claim form sig…" at bounding box center [556, 301] width 485 height 128
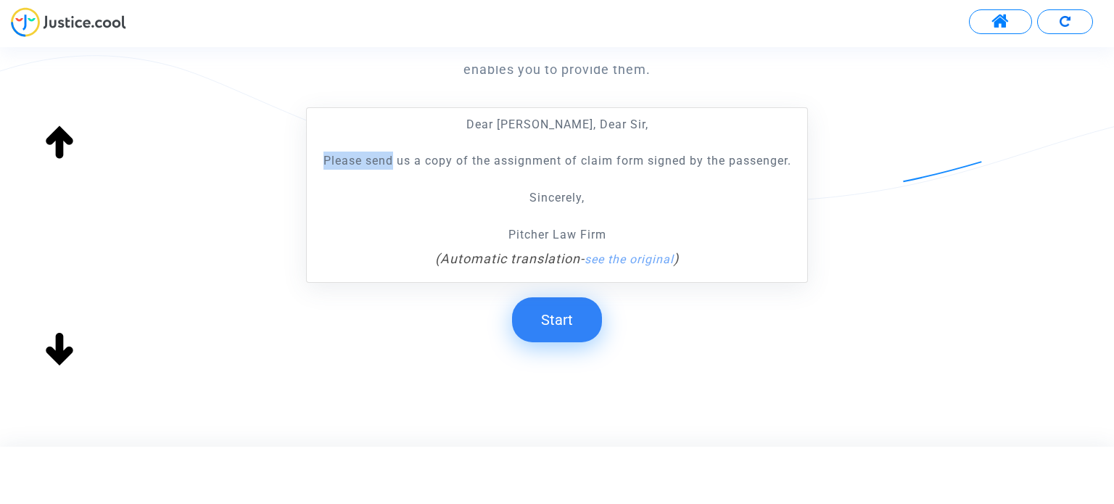
scroll to position [270, 0]
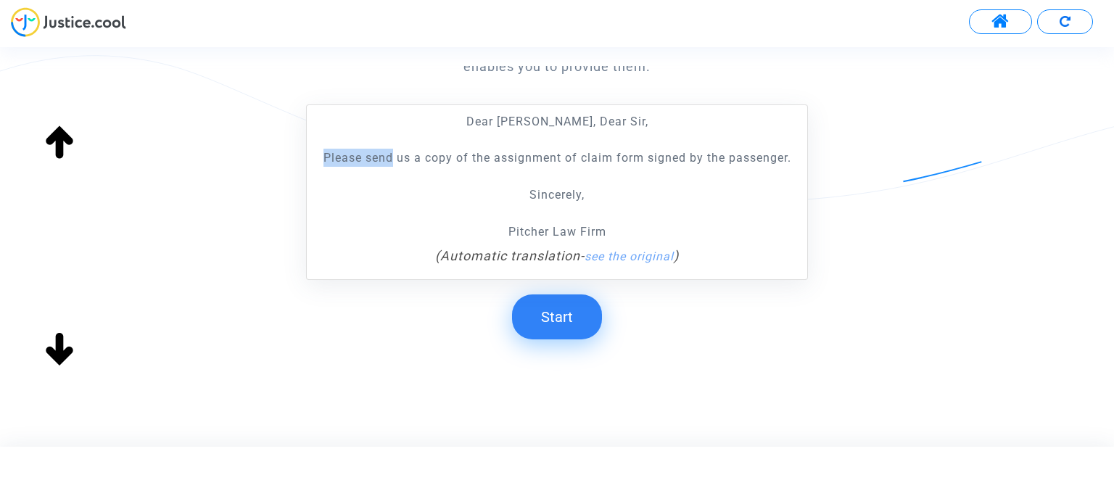
click at [568, 300] on button "Start" at bounding box center [557, 316] width 90 height 45
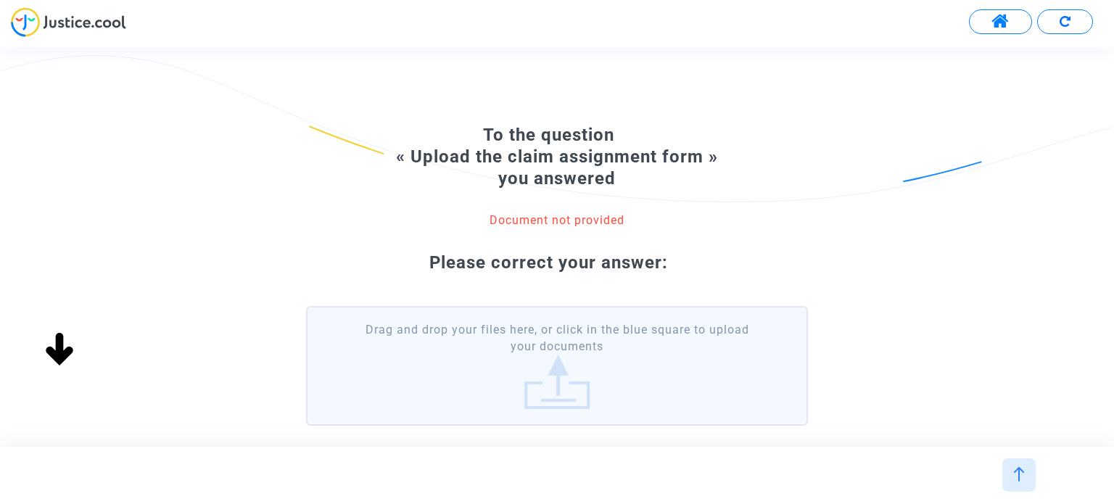
click at [632, 333] on label "Drag and drop your files here, or click in the blue square to upload your docum…" at bounding box center [556, 366] width 501 height 120
click at [0, 0] on input "Drag and drop your files here, or click in the blue square to upload your docum…" at bounding box center [0, 0] width 0 height 0
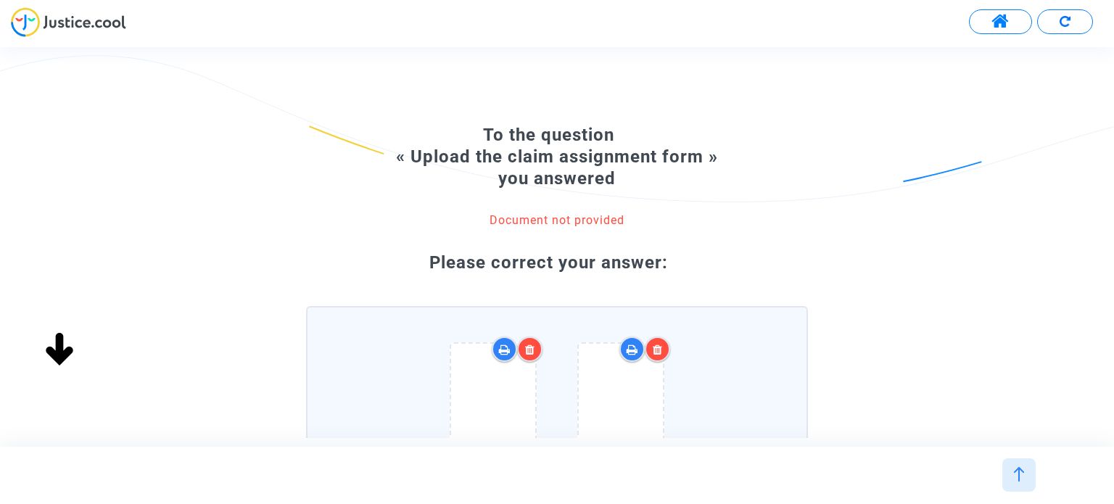
scroll to position [290, 0]
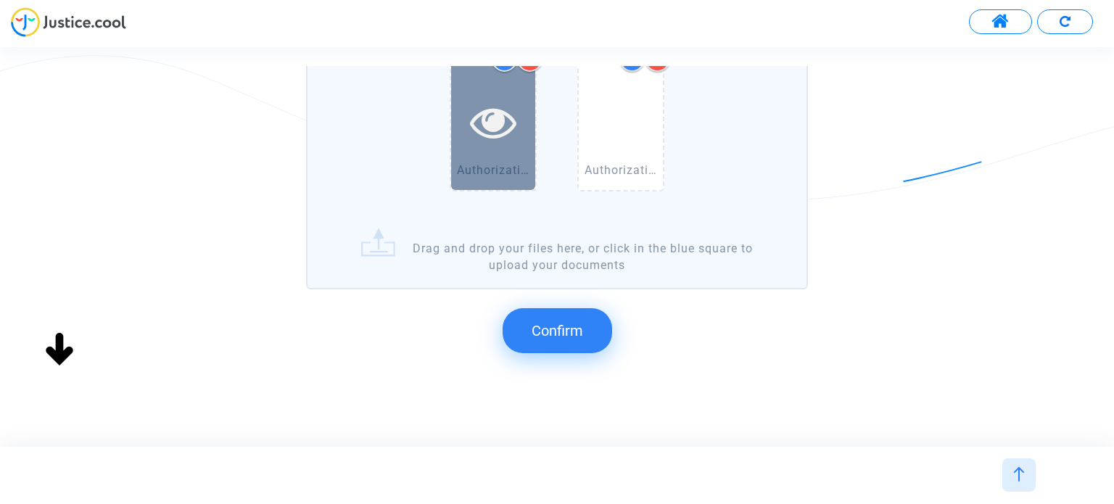
click at [502, 123] on icon at bounding box center [493, 122] width 47 height 46
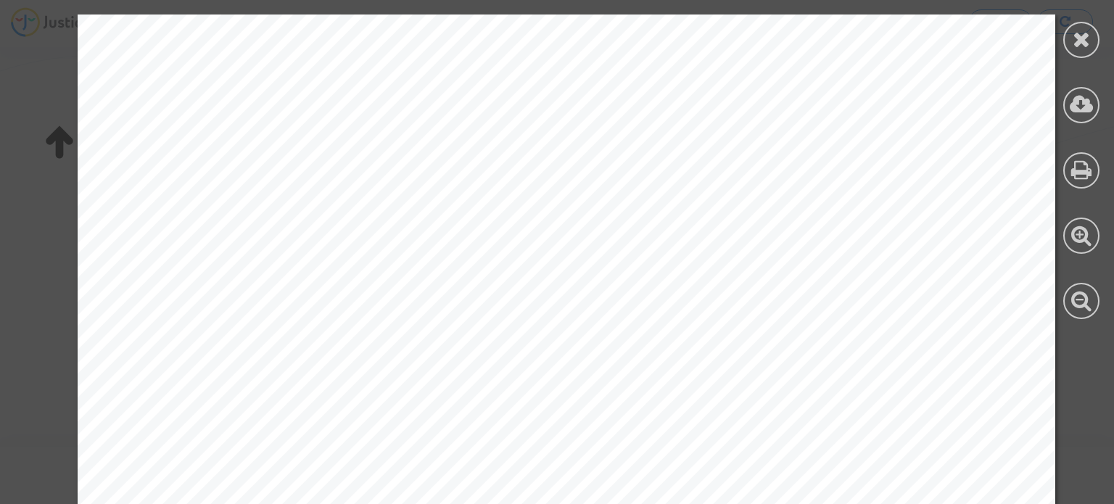
click at [1079, 31] on icon at bounding box center [1081, 39] width 18 height 22
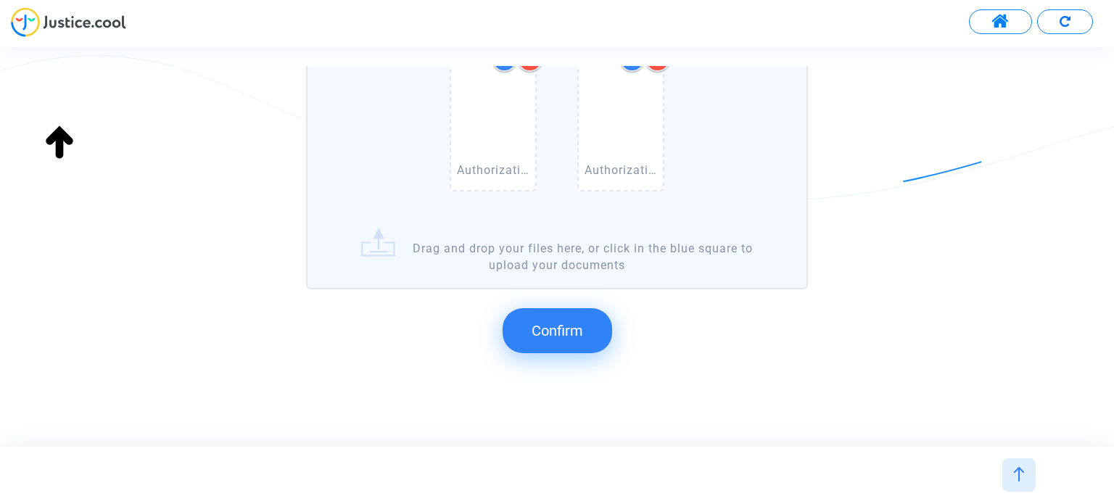
click at [583, 329] on button "Confirm" at bounding box center [556, 330] width 109 height 45
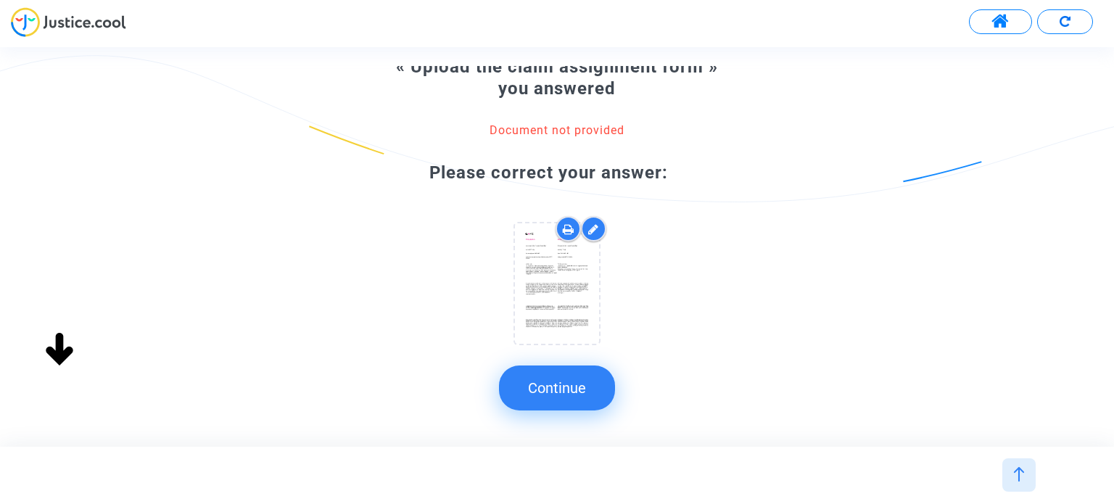
scroll to position [105, 0]
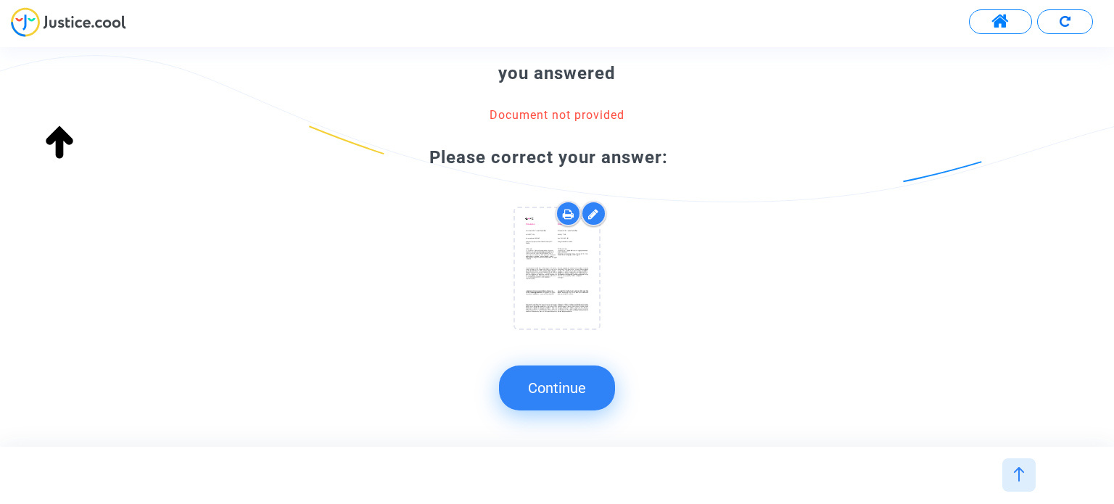
click at [615, 385] on button "Continue" at bounding box center [557, 387] width 116 height 45
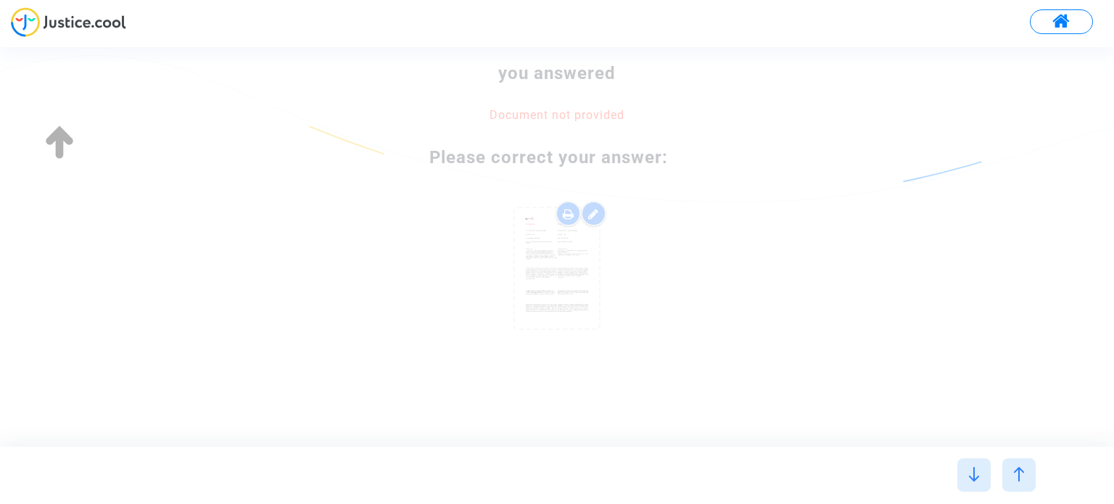
scroll to position [0, 0]
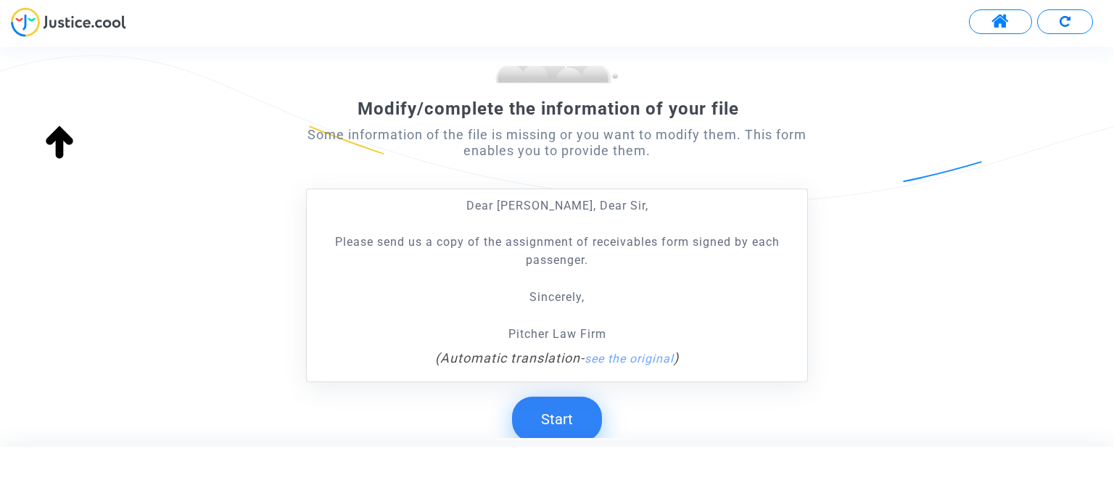
scroll to position [288, 0]
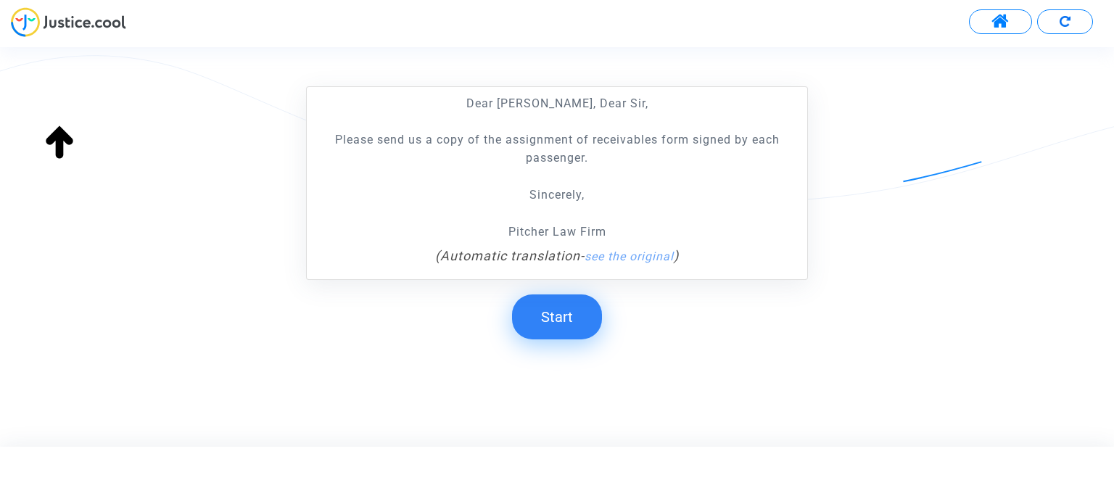
click at [556, 325] on button "Start" at bounding box center [557, 316] width 90 height 45
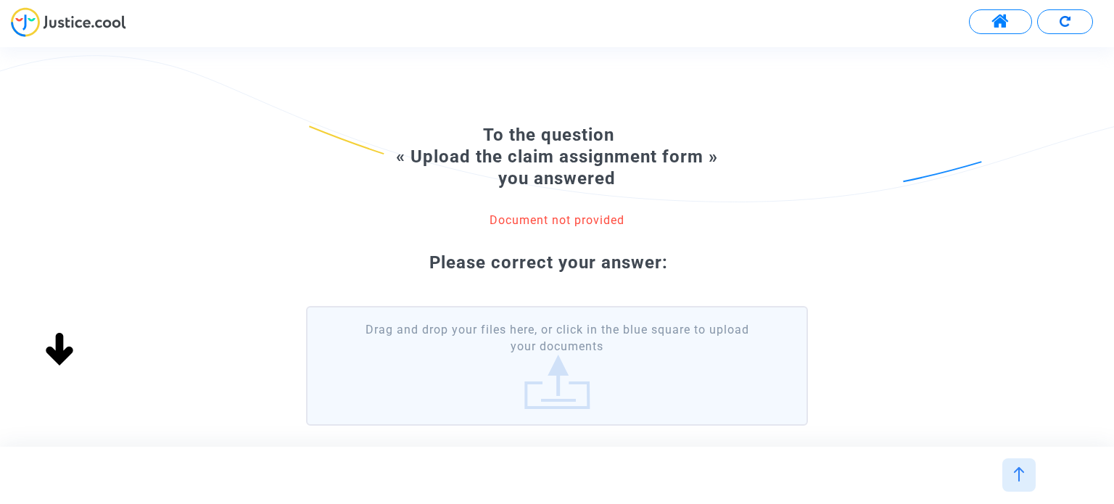
click at [596, 371] on label "Drag and drop your files here, or click in the blue square to upload your docum…" at bounding box center [556, 366] width 501 height 120
click at [0, 0] on input "Drag and drop your files here, or click in the blue square to upload your docum…" at bounding box center [0, 0] width 0 height 0
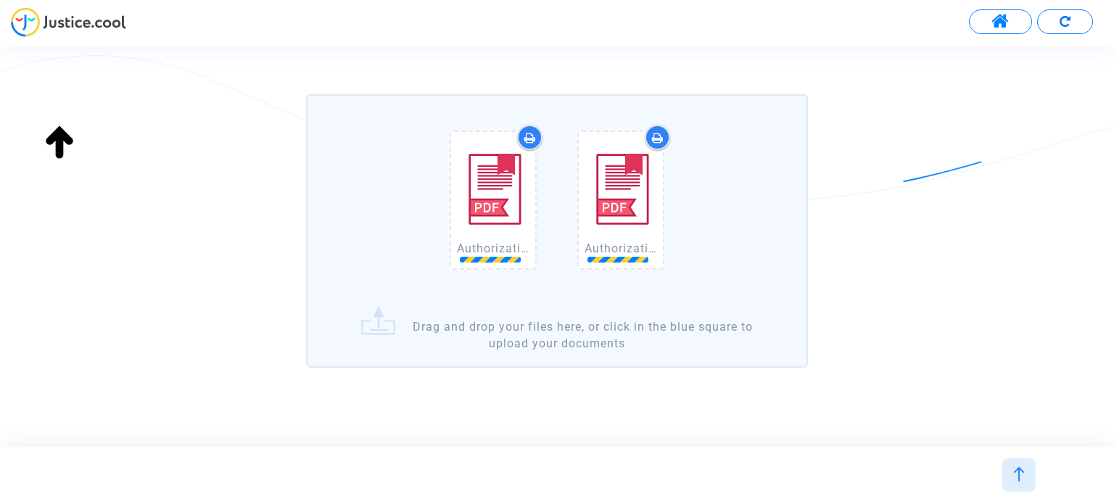
scroll to position [244, 0]
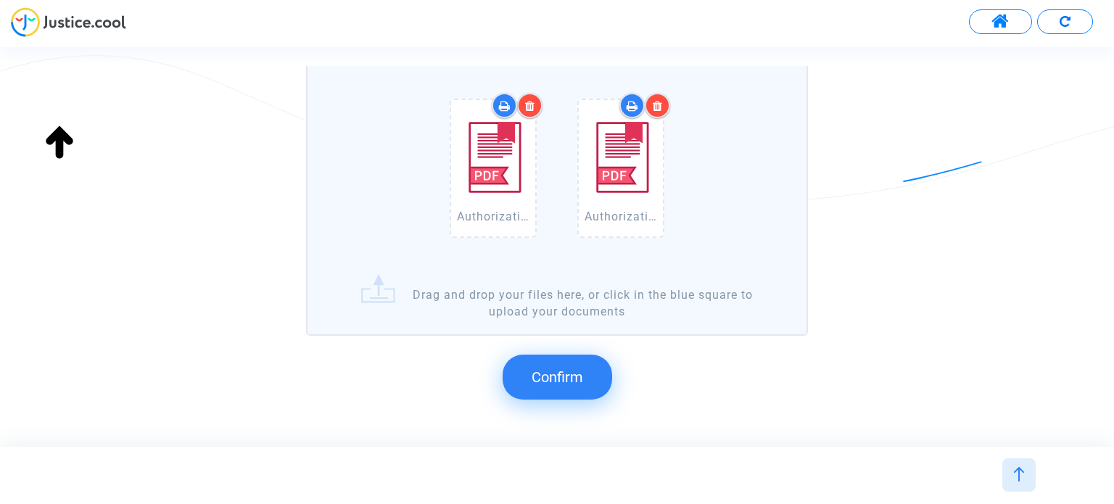
click at [584, 383] on button "Confirm" at bounding box center [556, 376] width 109 height 45
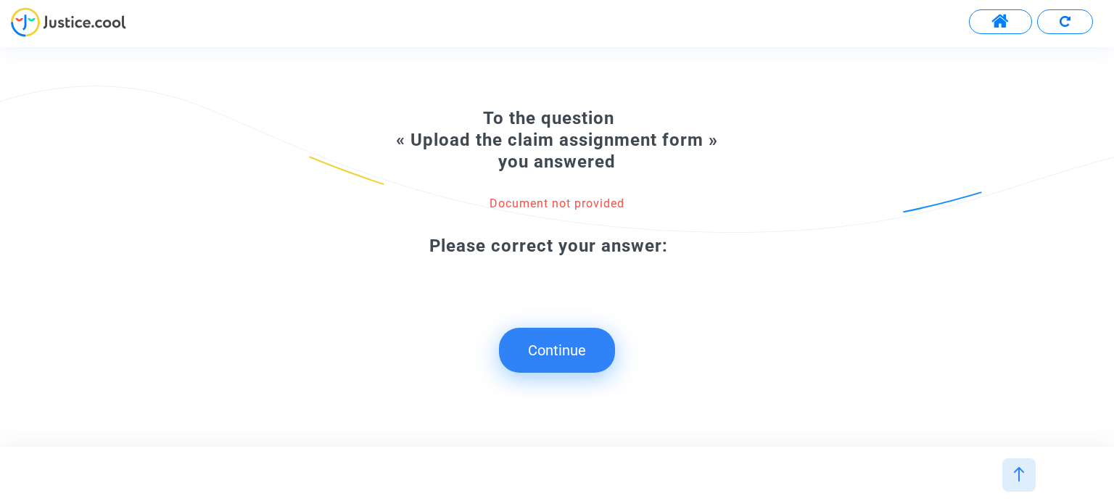
scroll to position [0, 0]
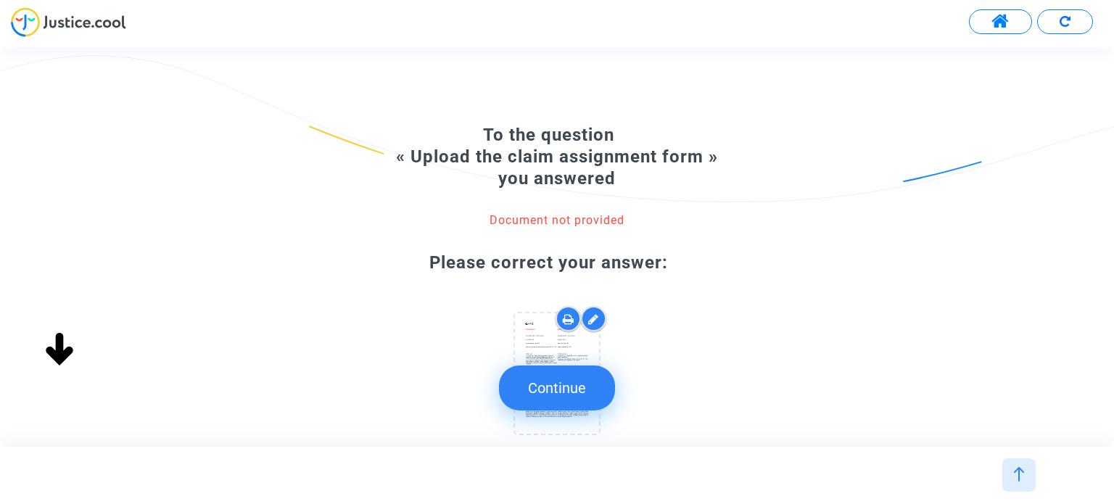
click at [609, 391] on button "Continue" at bounding box center [557, 387] width 116 height 45
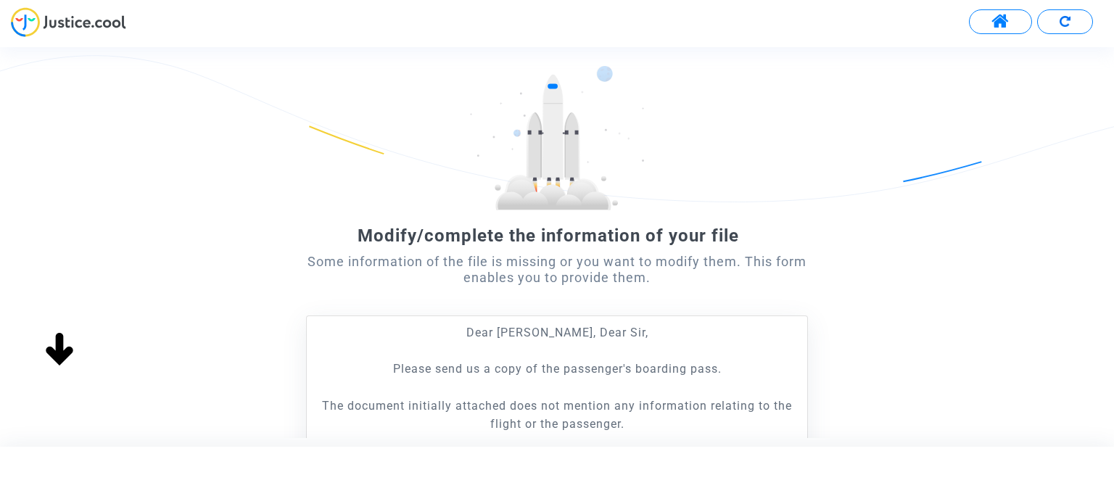
scroll to position [290, 0]
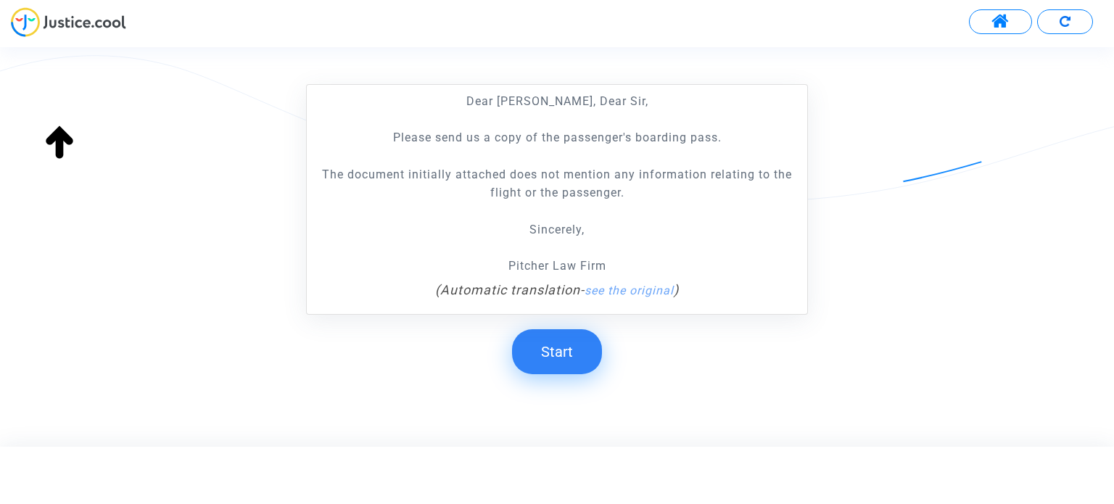
click at [576, 358] on button "Start" at bounding box center [557, 351] width 90 height 45
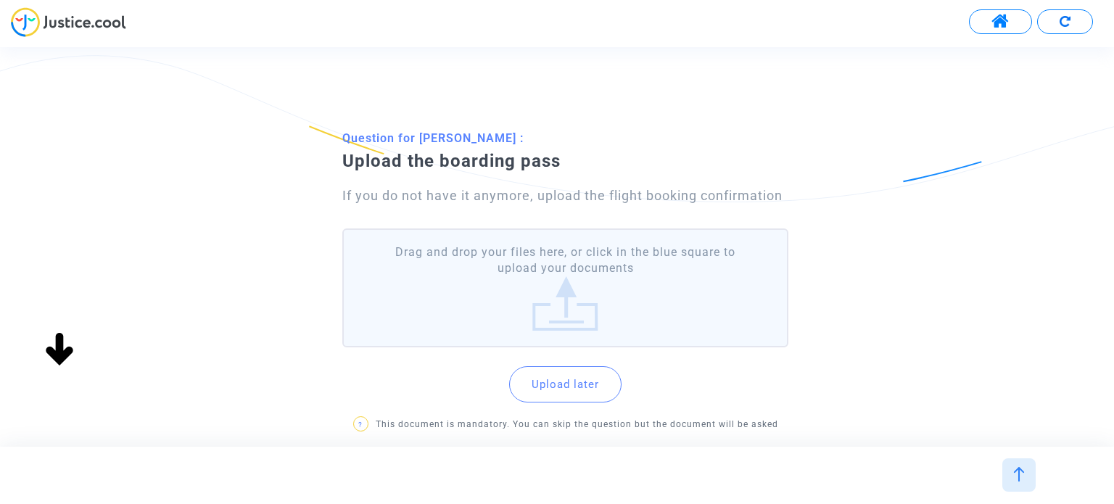
scroll to position [325, 0]
click at [605, 292] on label "Drag and drop your files here, or click in the blue square to upload your docum…" at bounding box center [564, 288] width 445 height 120
click at [0, 0] on input "Drag and drop your files here, or click in the blue square to upload your docum…" at bounding box center [0, 0] width 0 height 0
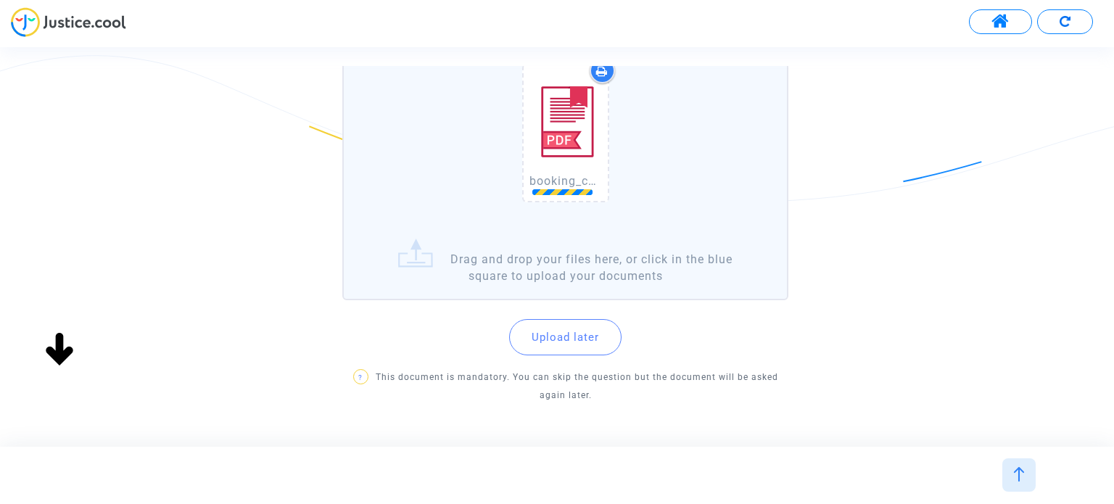
scroll to position [217, 0]
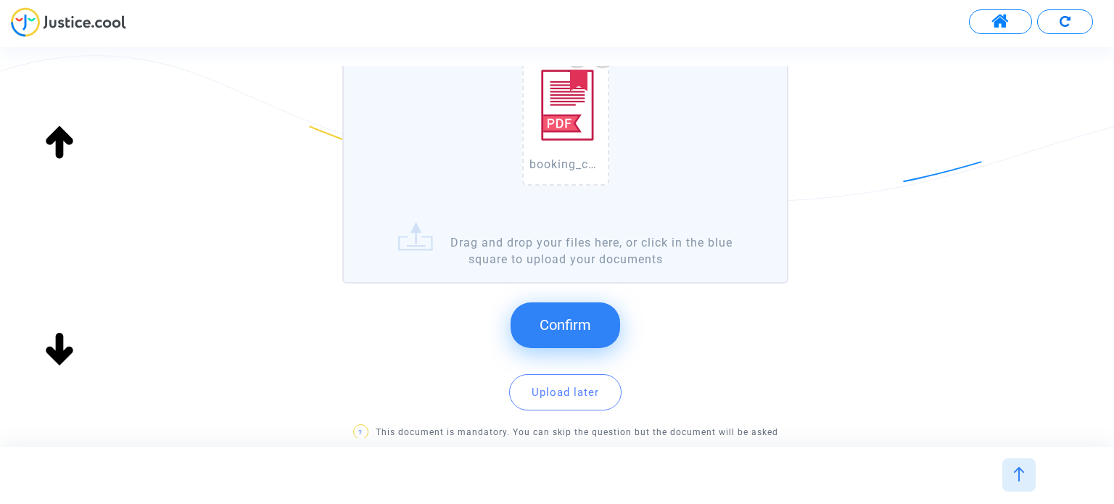
click at [568, 305] on button "Confirm" at bounding box center [564, 324] width 109 height 45
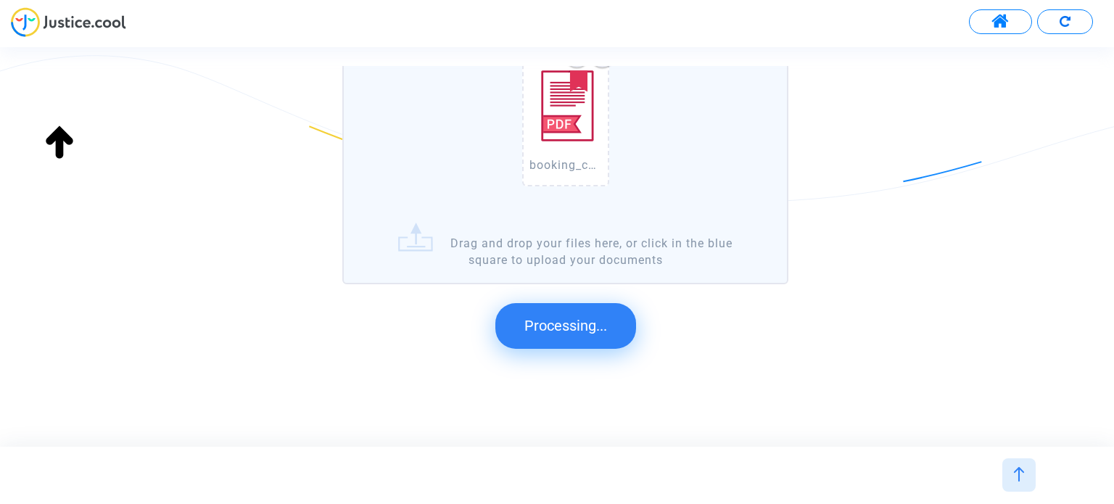
scroll to position [0, 0]
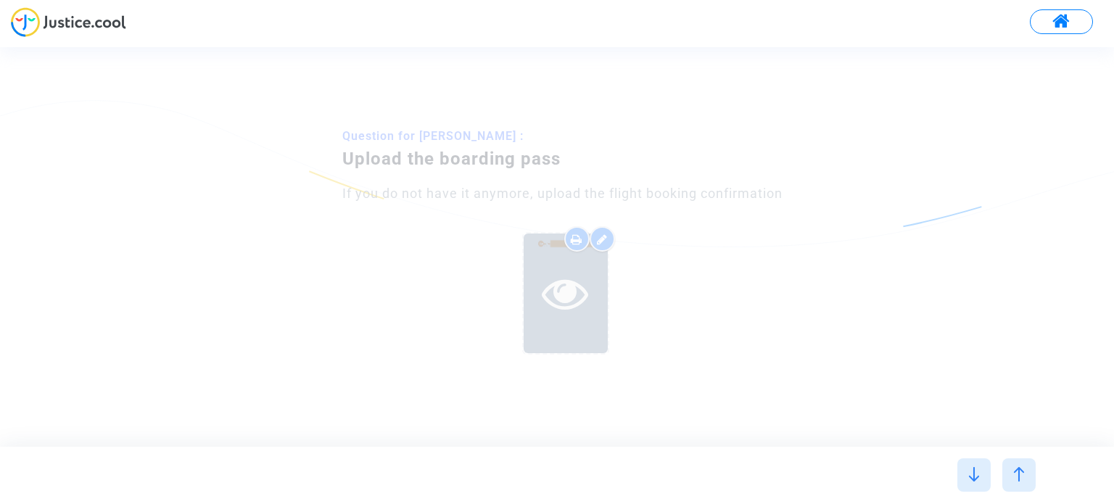
click at [565, 297] on icon at bounding box center [565, 293] width 47 height 46
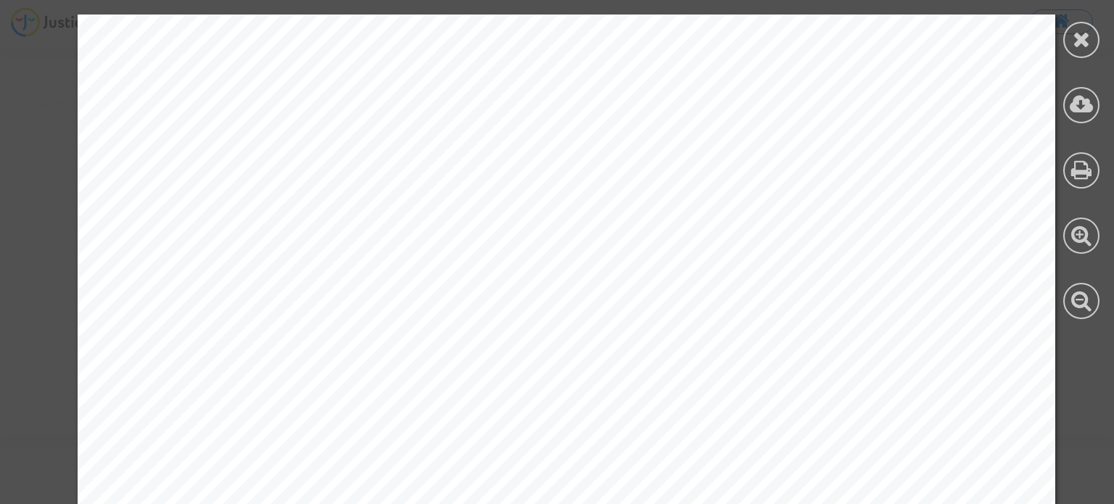
scroll to position [912, 0]
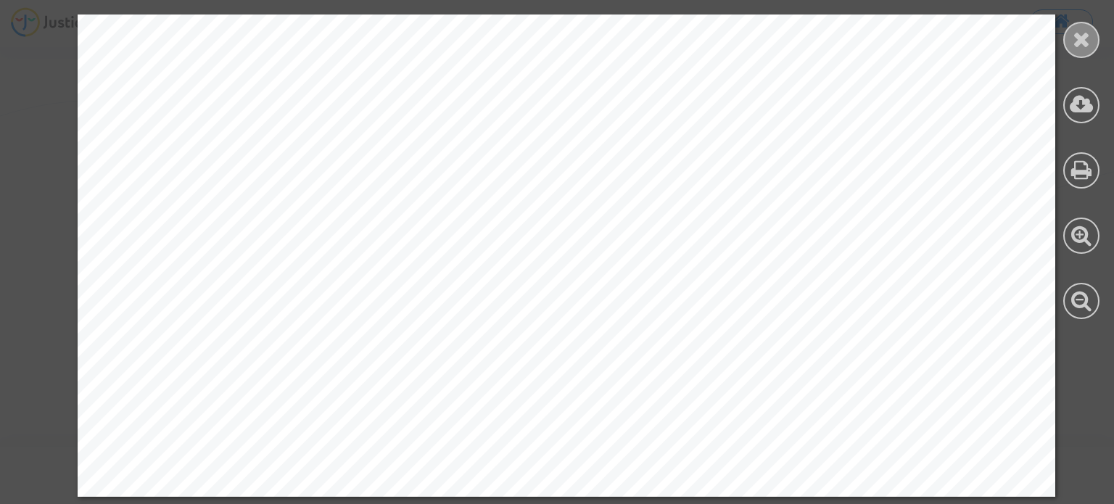
click at [1087, 30] on icon at bounding box center [1081, 39] width 18 height 22
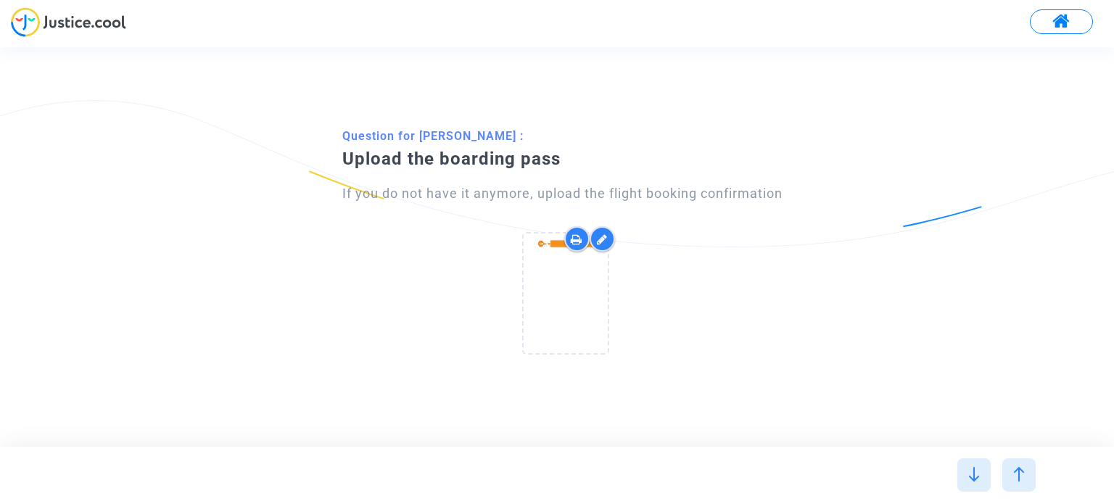
click at [606, 237] on icon at bounding box center [602, 239] width 11 height 12
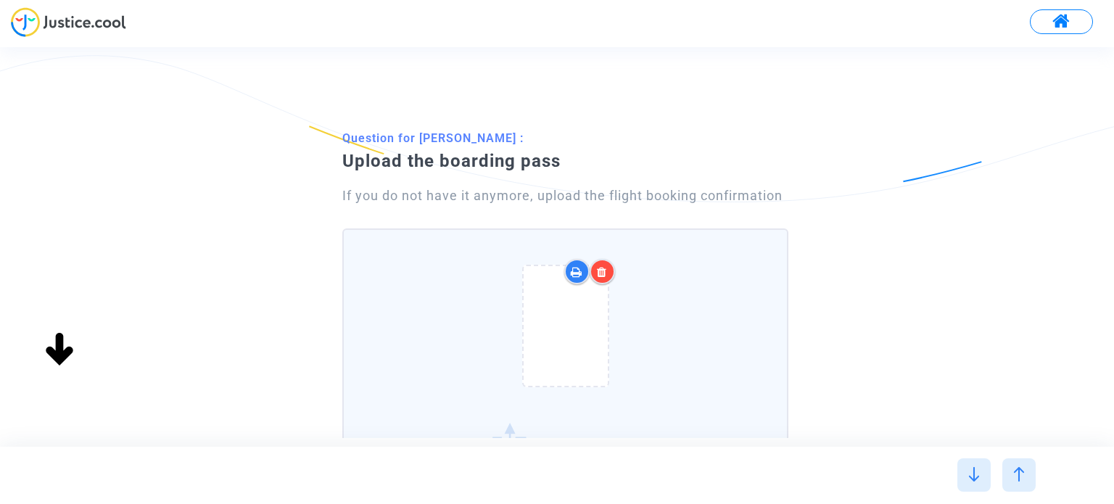
click at [611, 268] on div at bounding box center [601, 271] width 25 height 25
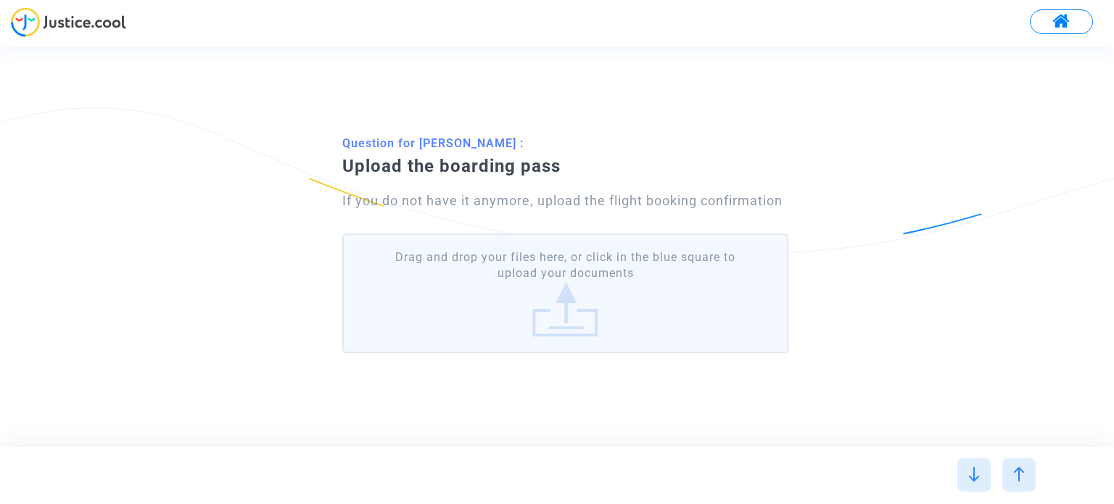
click at [634, 273] on label "Drag and drop your files here, or click in the blue square to upload your docum…" at bounding box center [564, 293] width 445 height 120
click at [0, 0] on input "Drag and drop your files here, or click in the blue square to upload your docum…" at bounding box center [0, 0] width 0 height 0
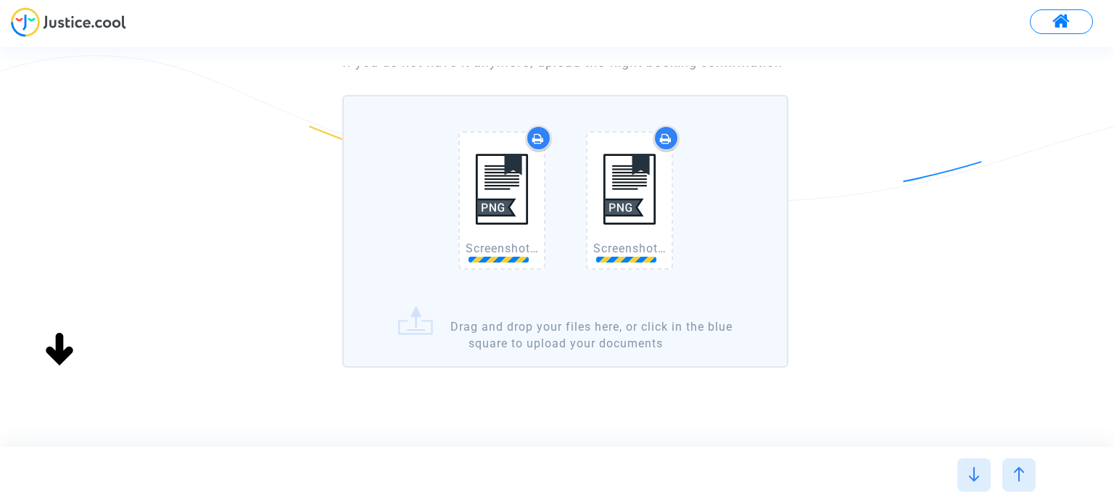
scroll to position [145, 0]
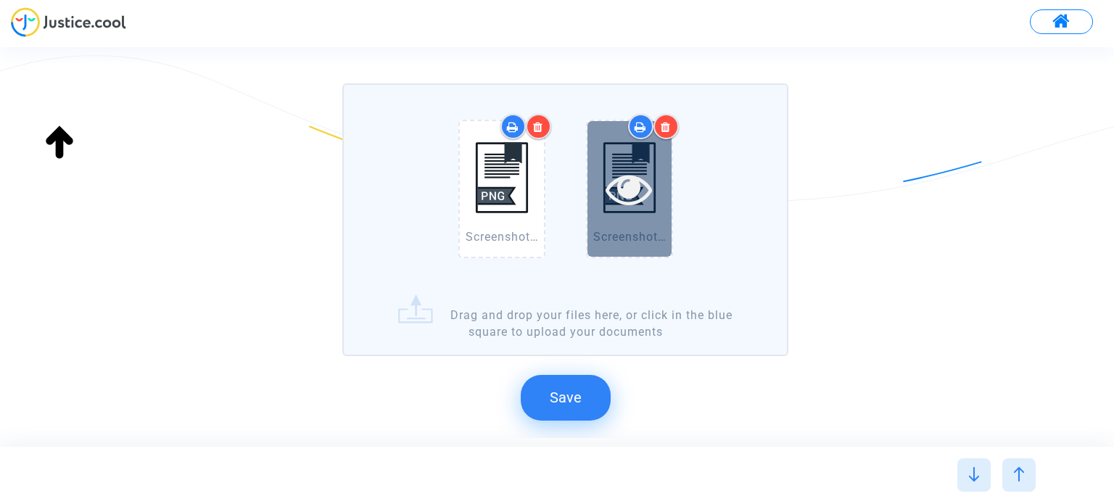
click at [613, 174] on icon at bounding box center [628, 188] width 47 height 46
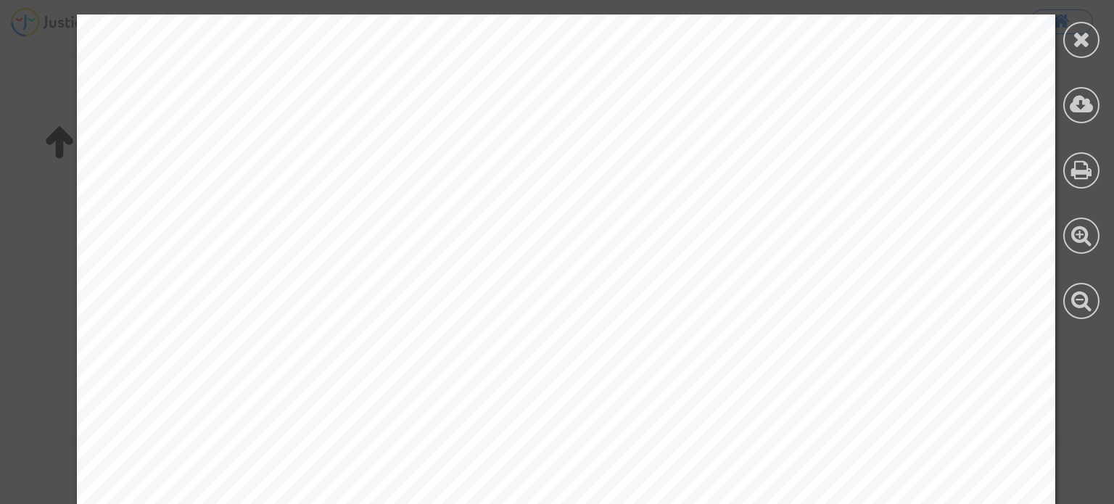
scroll to position [507, 0]
drag, startPoint x: 1073, startPoint y: 25, endPoint x: 960, endPoint y: 98, distance: 134.3
click at [1072, 26] on div at bounding box center [1081, 40] width 36 height 36
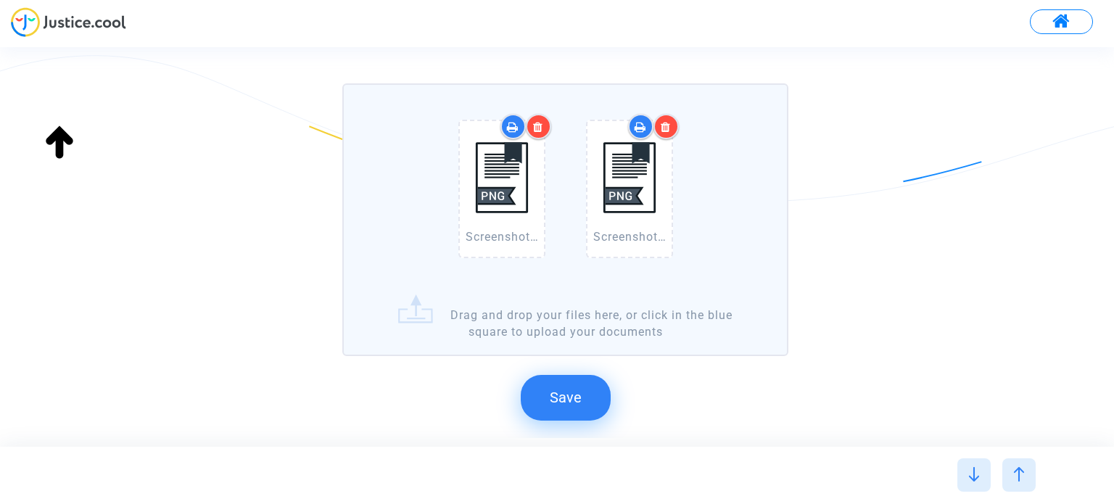
click at [559, 414] on button "Save" at bounding box center [566, 397] width 90 height 45
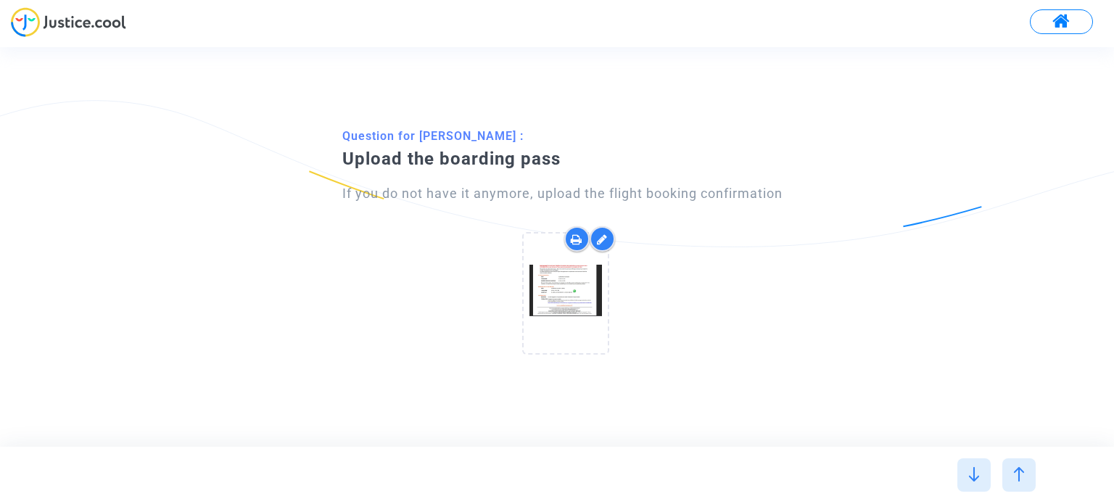
scroll to position [0, 0]
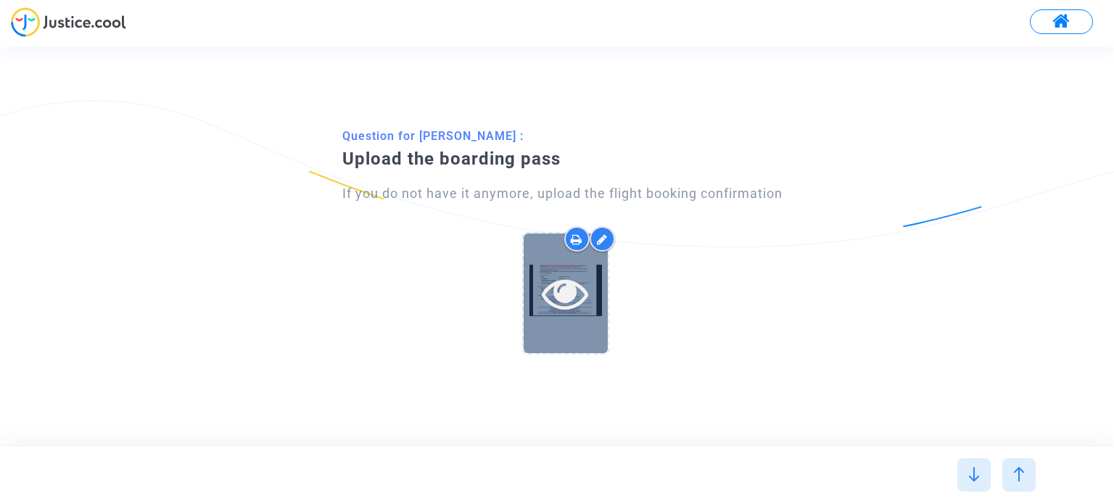
click at [586, 286] on icon at bounding box center [565, 293] width 47 height 46
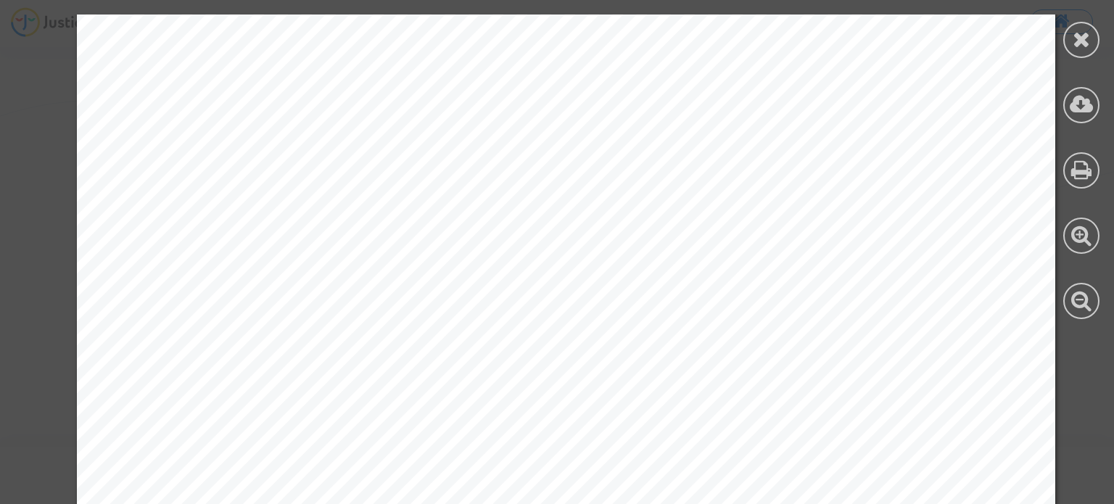
scroll to position [2302, 0]
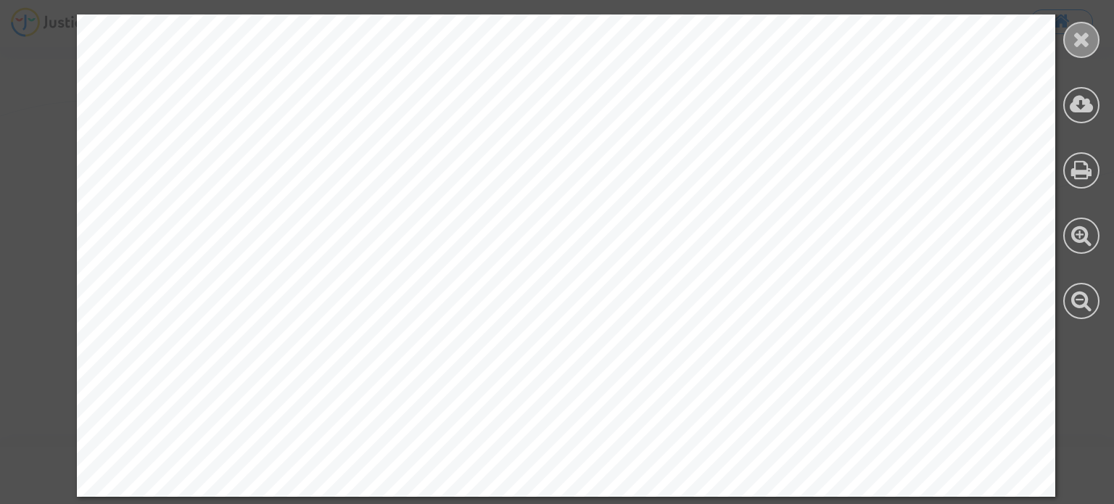
click at [1069, 43] on div at bounding box center [1081, 40] width 36 height 36
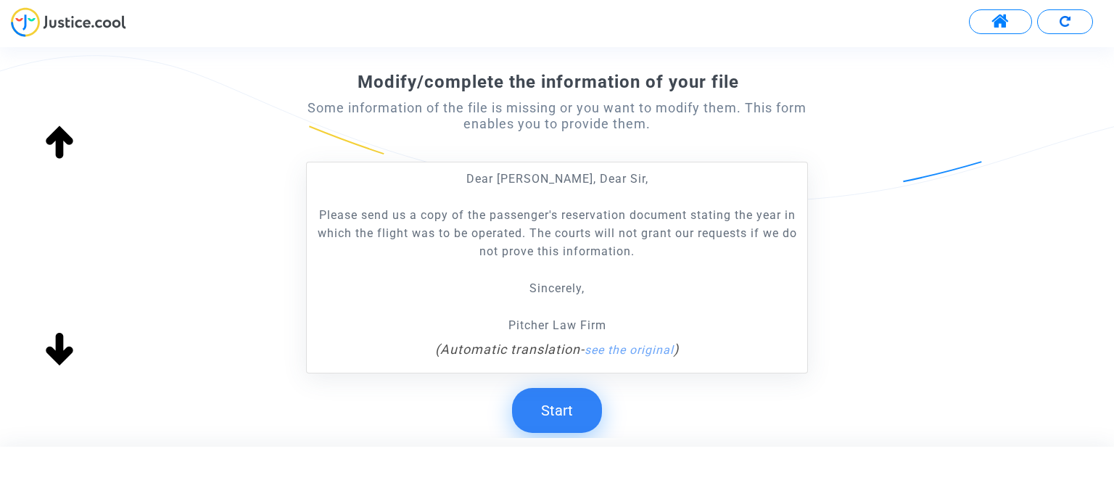
scroll to position [307, 0]
